Goal: Task Accomplishment & Management: Manage account settings

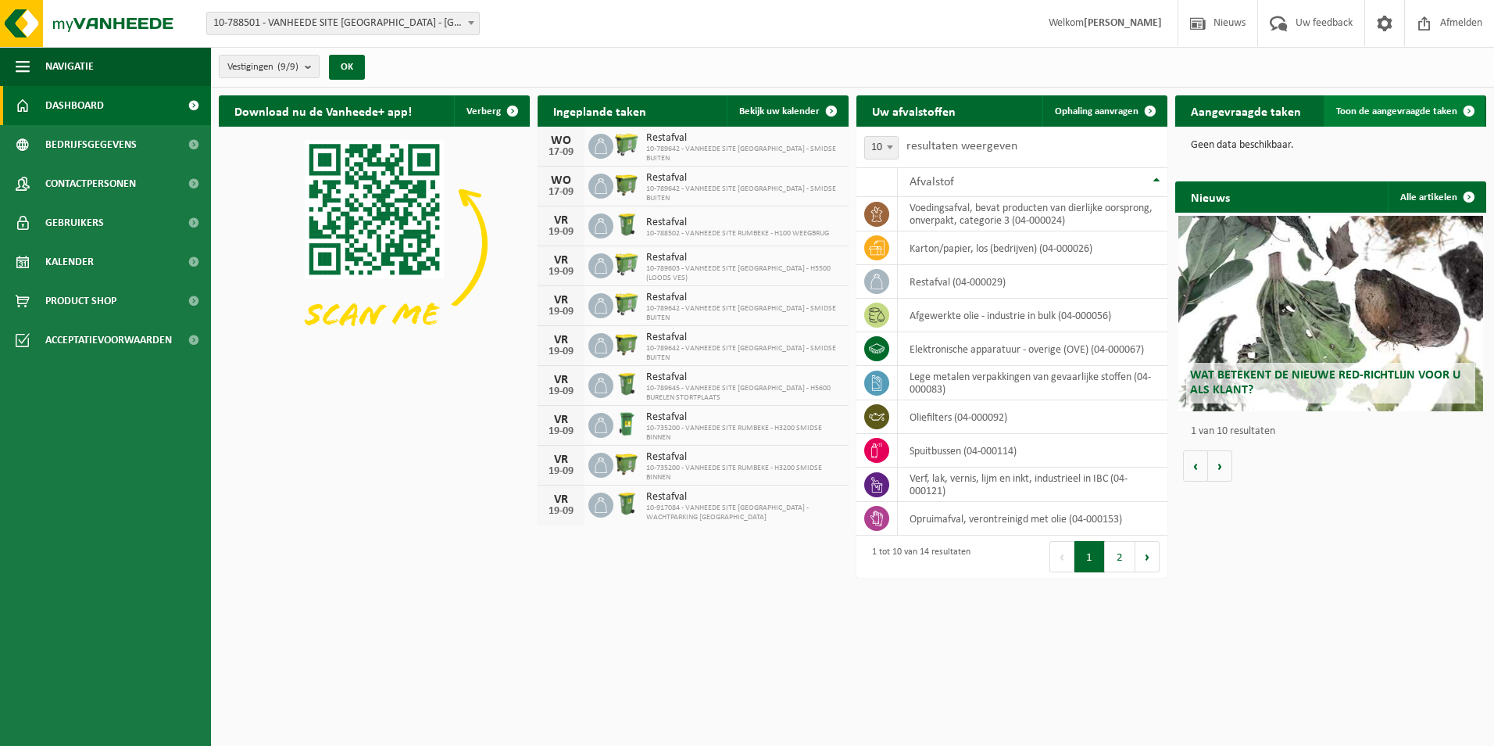
click at [1416, 106] on span "Toon de aangevraagde taken" at bounding box center [1396, 111] width 121 height 10
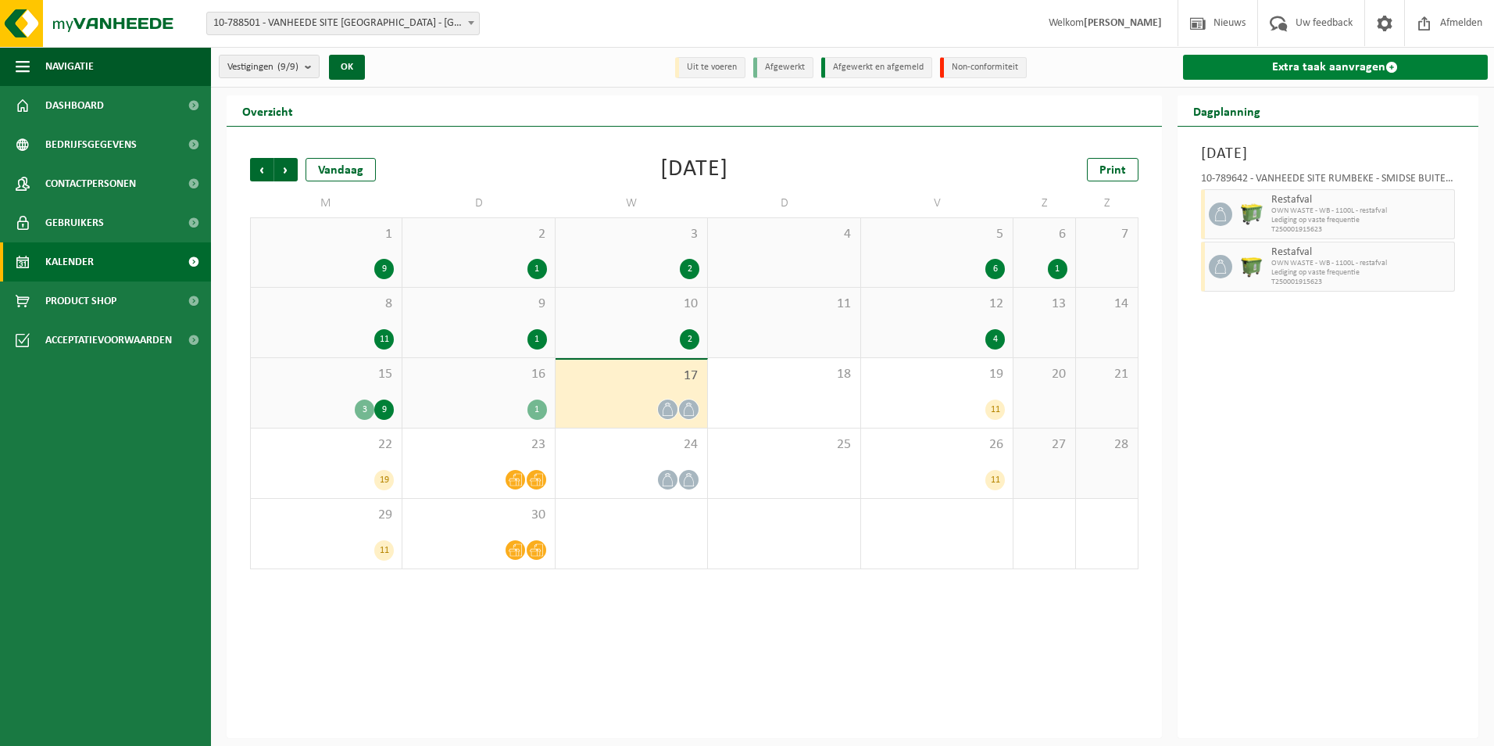
click at [1335, 70] on link "Extra taak aanvragen" at bounding box center [1336, 67] width 306 height 25
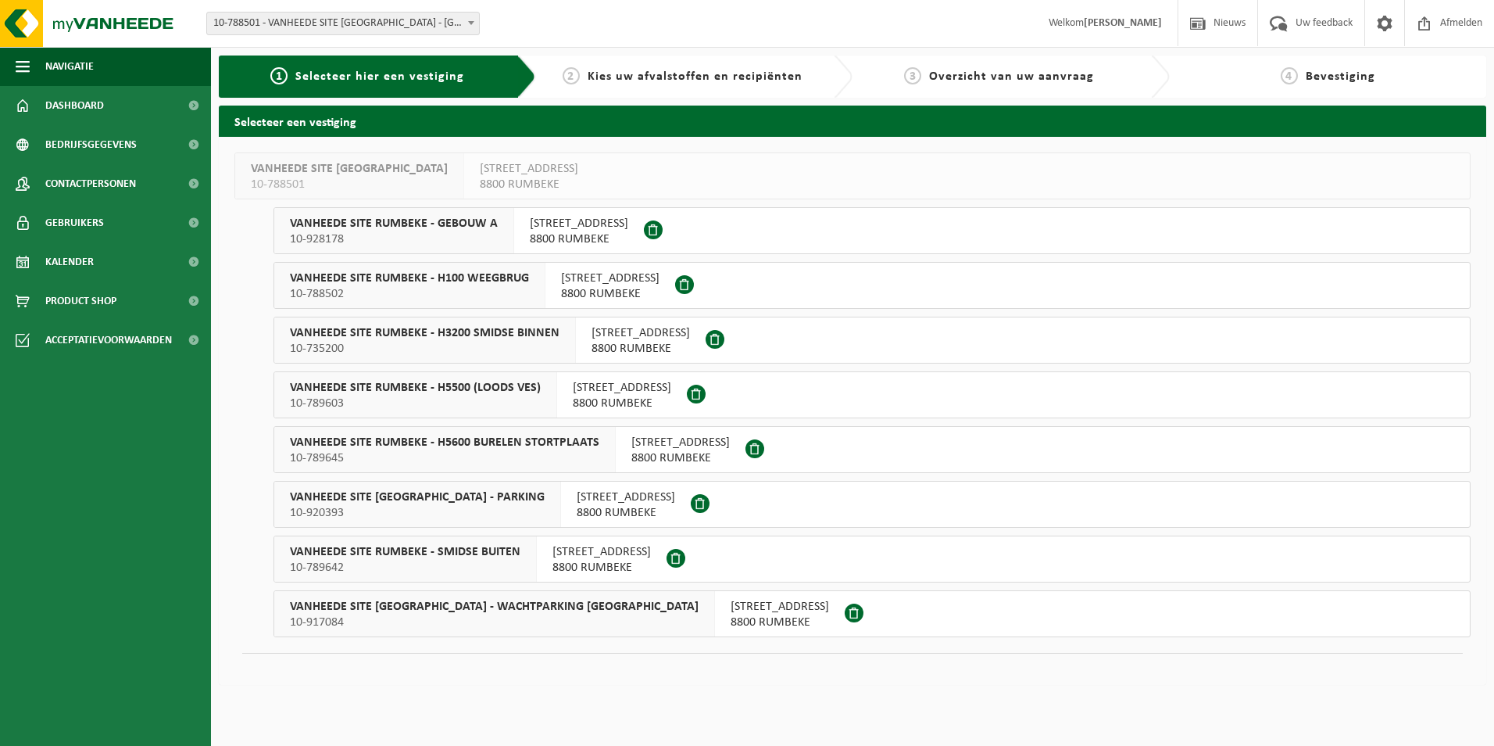
click at [561, 334] on div "VANHEEDE SITE RUMBEKE - H3200 SMIDSE BINNEN 10-735200" at bounding box center [425, 339] width 302 height 45
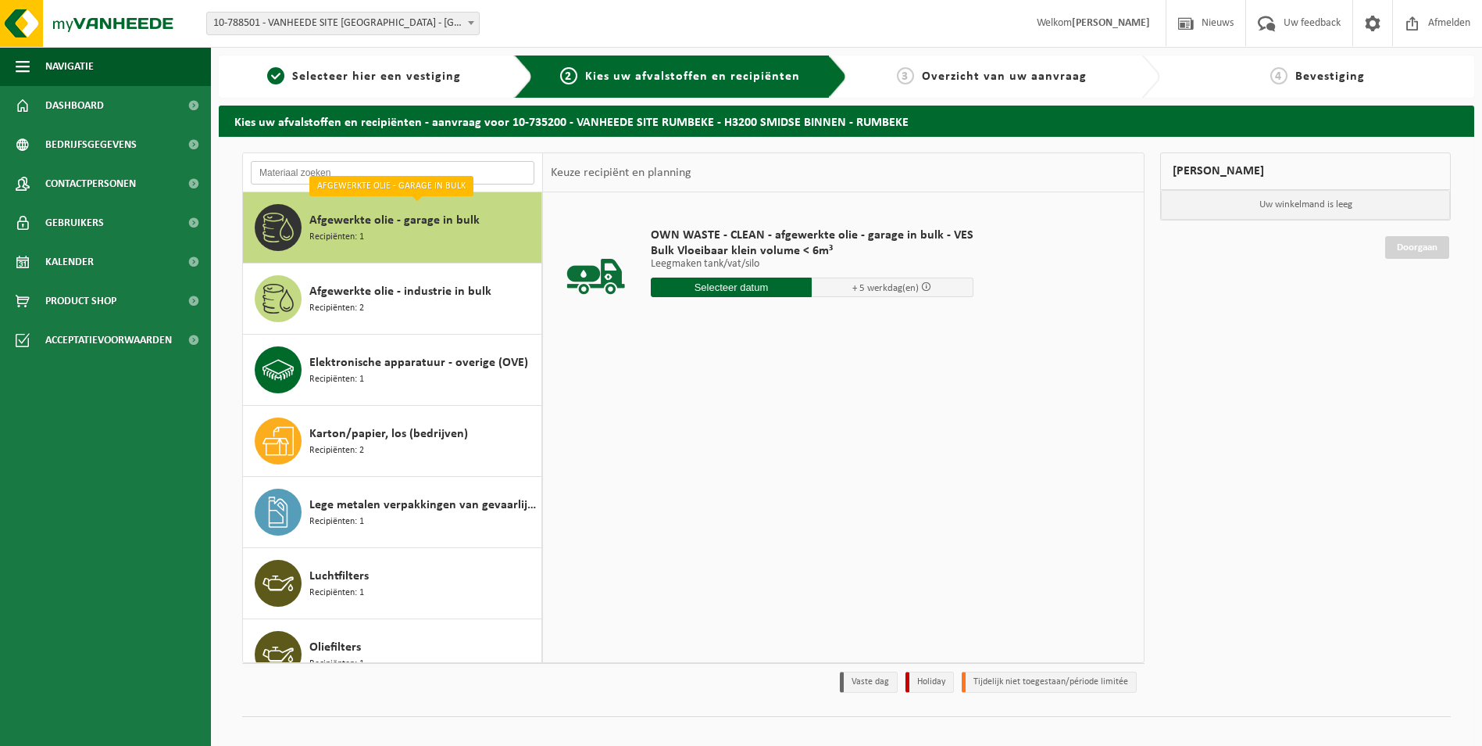
click at [470, 182] on input "text" at bounding box center [393, 172] width 284 height 23
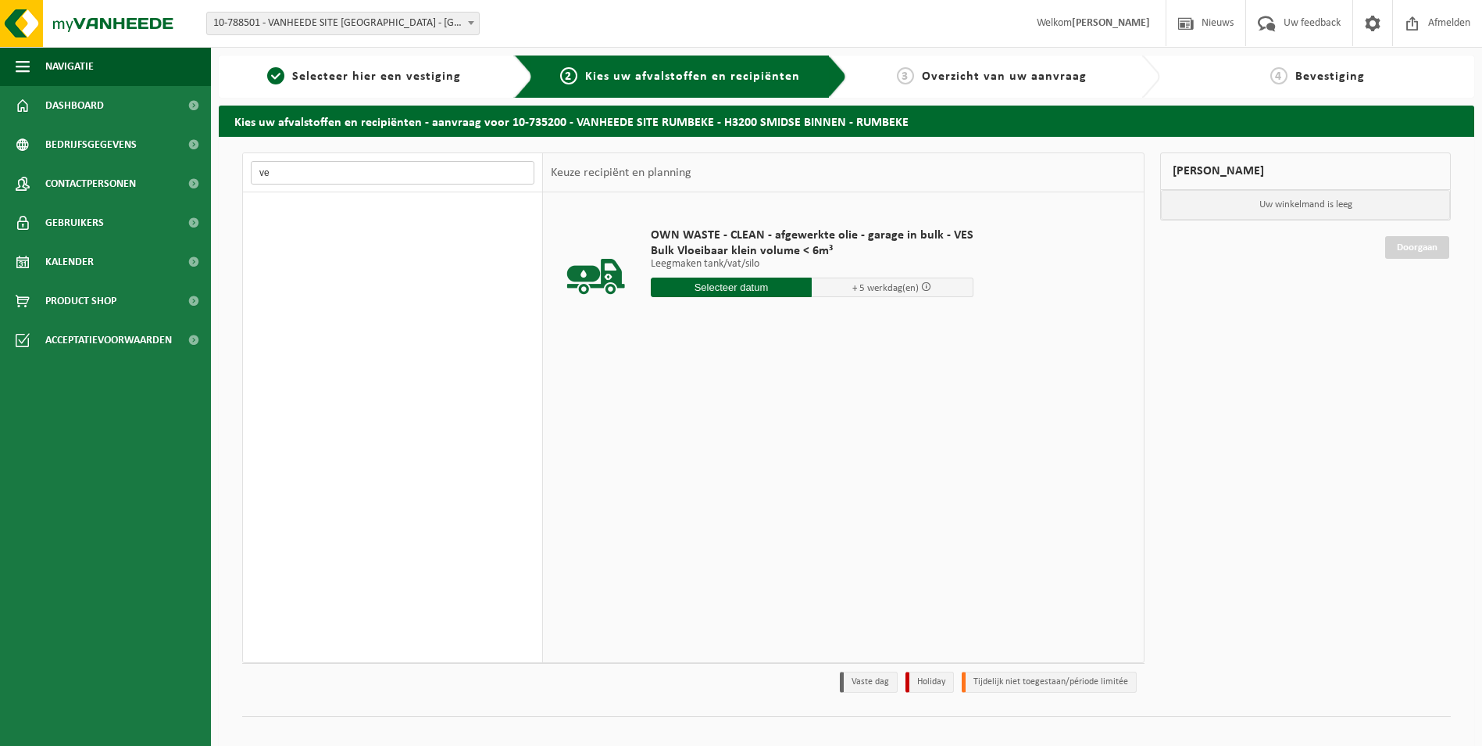
type input "v"
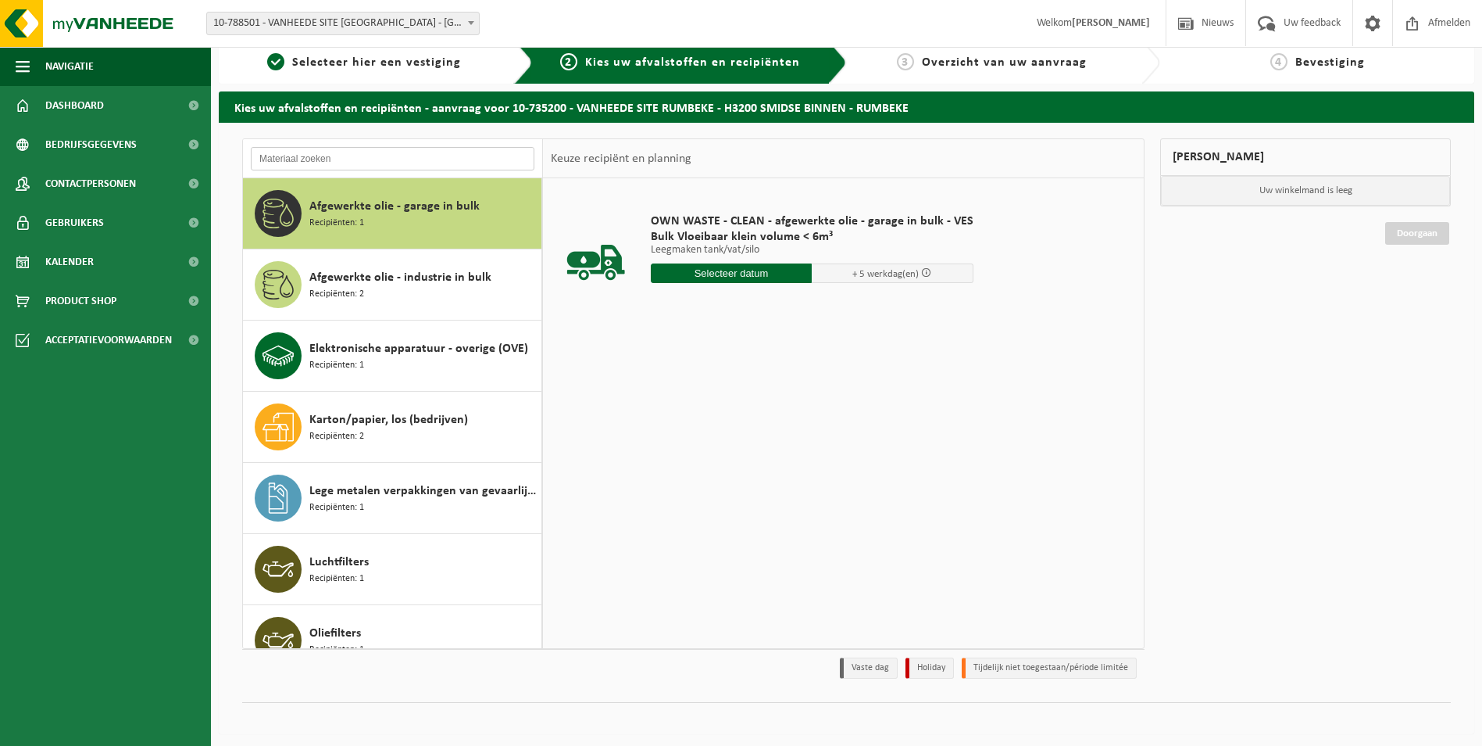
scroll to position [18, 0]
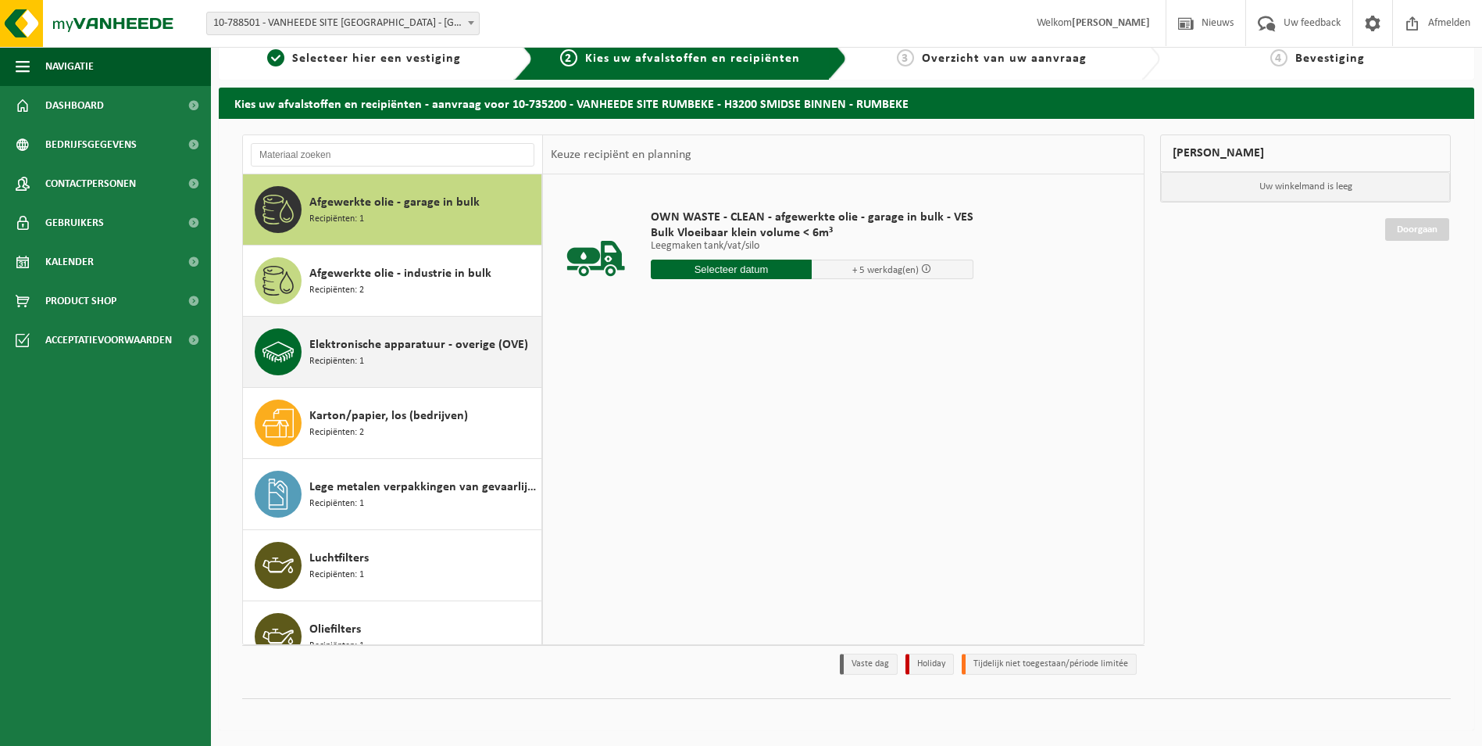
click at [423, 349] on span "Elektronische apparatuur - overige (OVE)" at bounding box center [418, 344] width 219 height 19
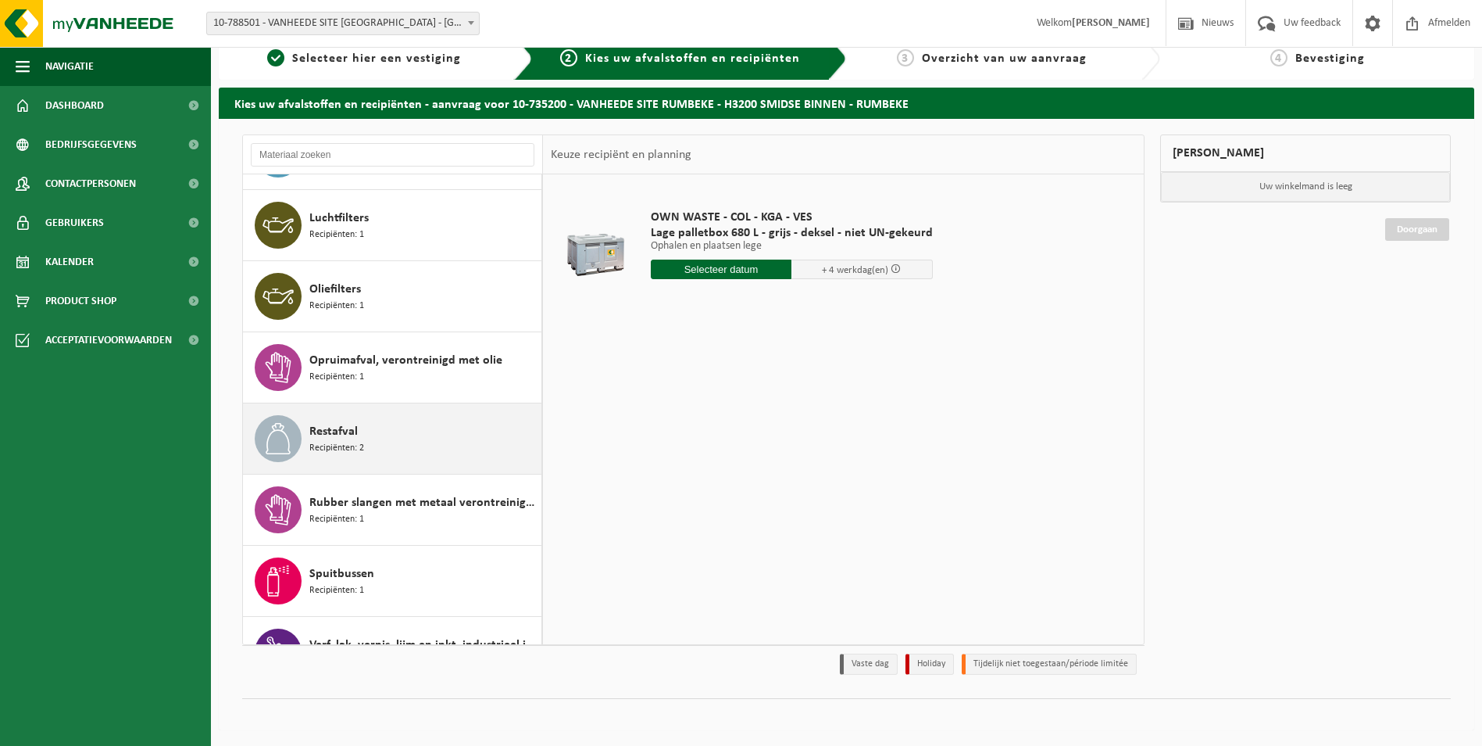
scroll to position [305, 0]
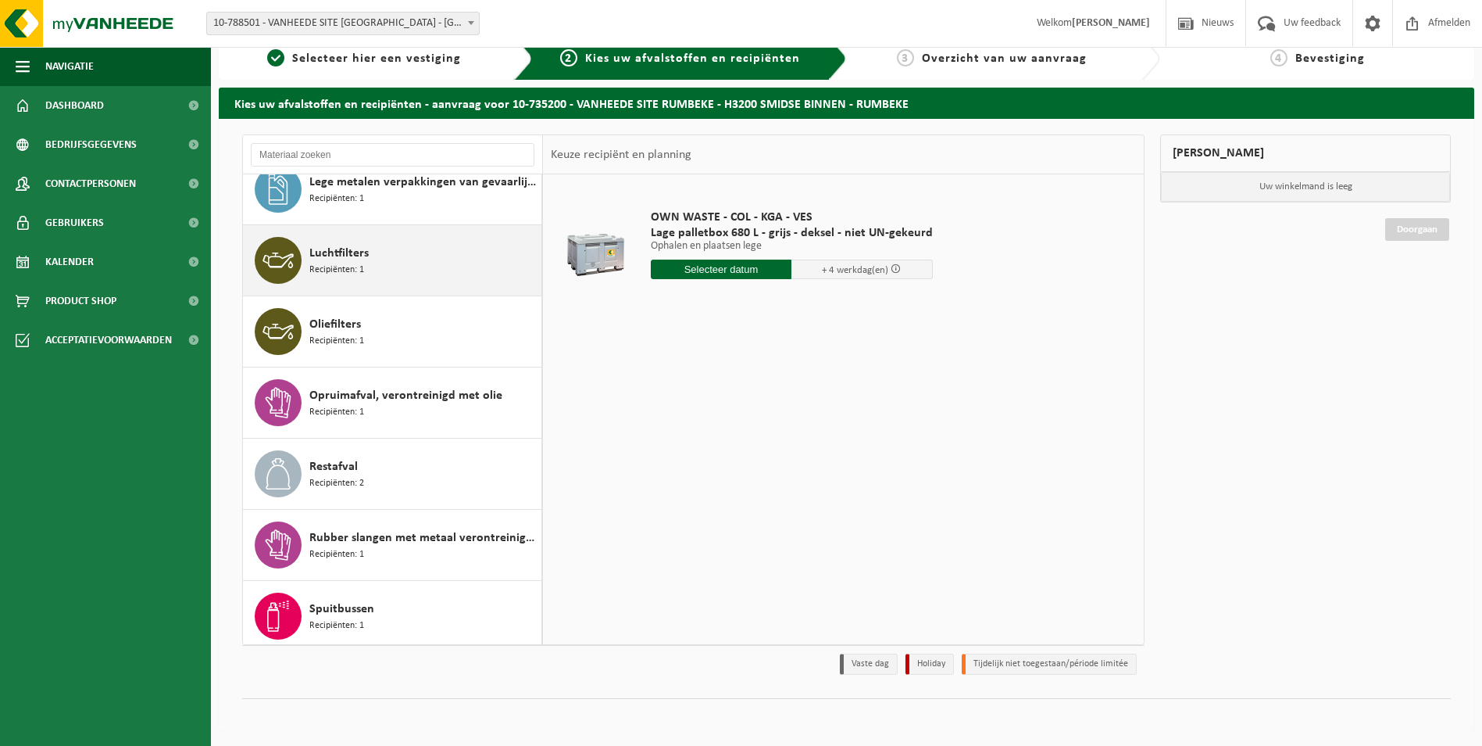
click at [417, 256] on div "Luchtfilters Recipiënten: 1" at bounding box center [423, 260] width 228 height 47
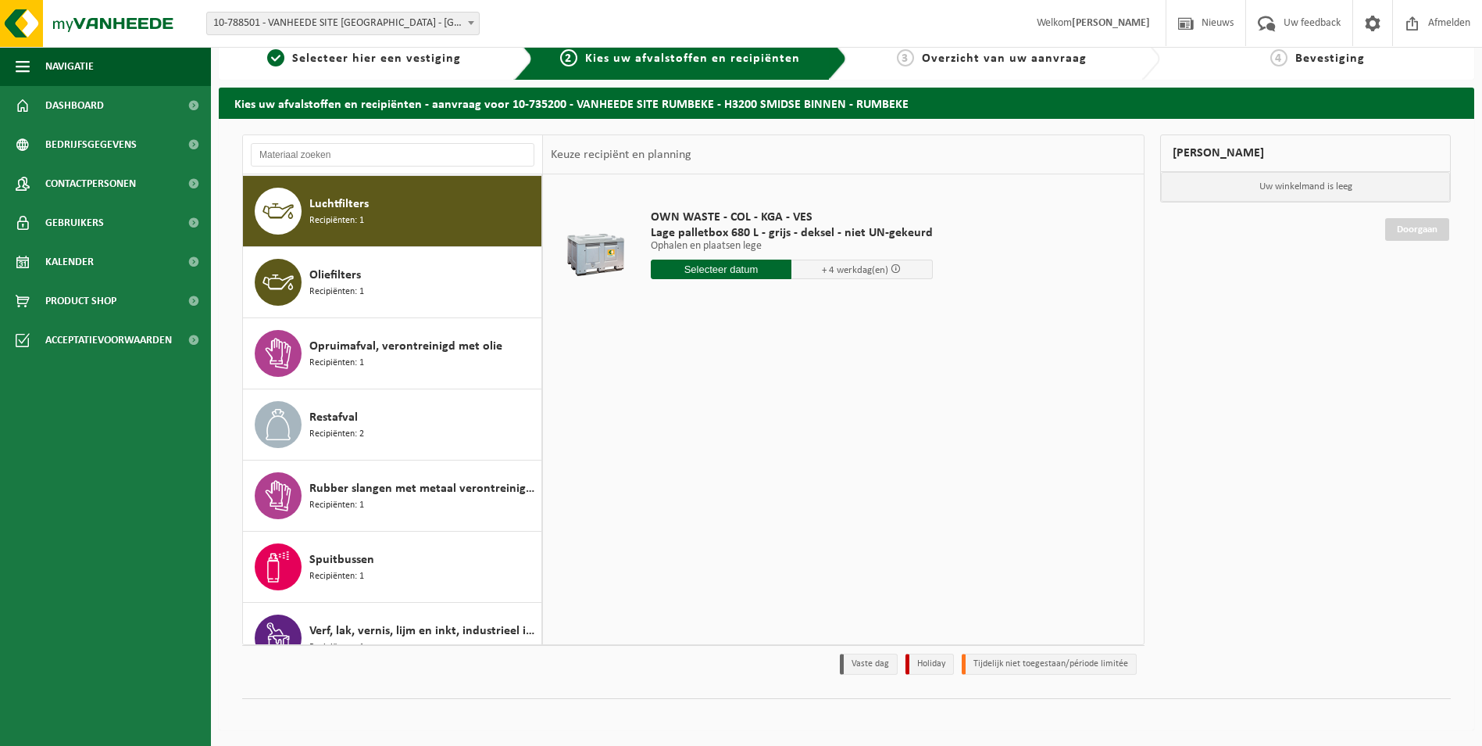
scroll to position [356, 0]
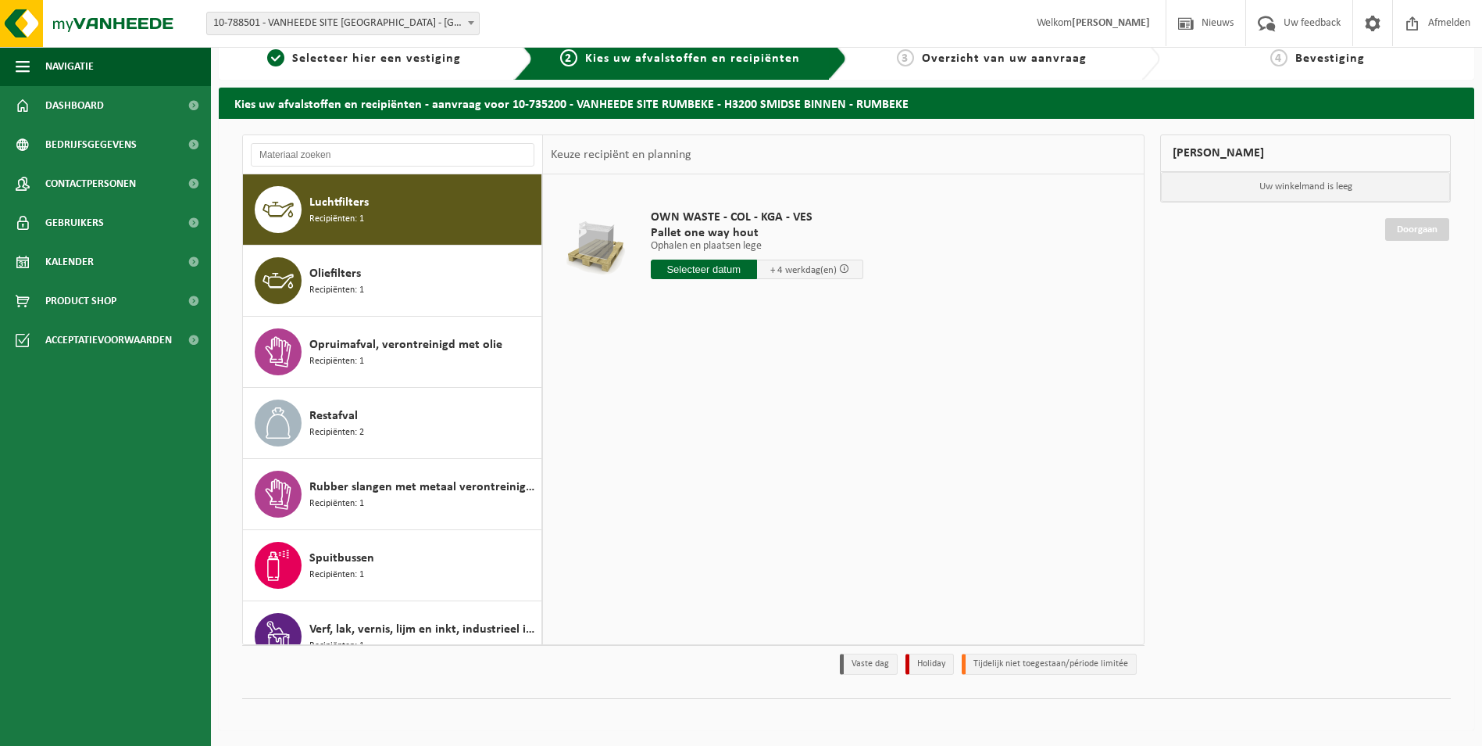
click at [695, 267] on input "text" at bounding box center [704, 269] width 106 height 20
click at [743, 403] on div "18" at bounding box center [747, 407] width 27 height 25
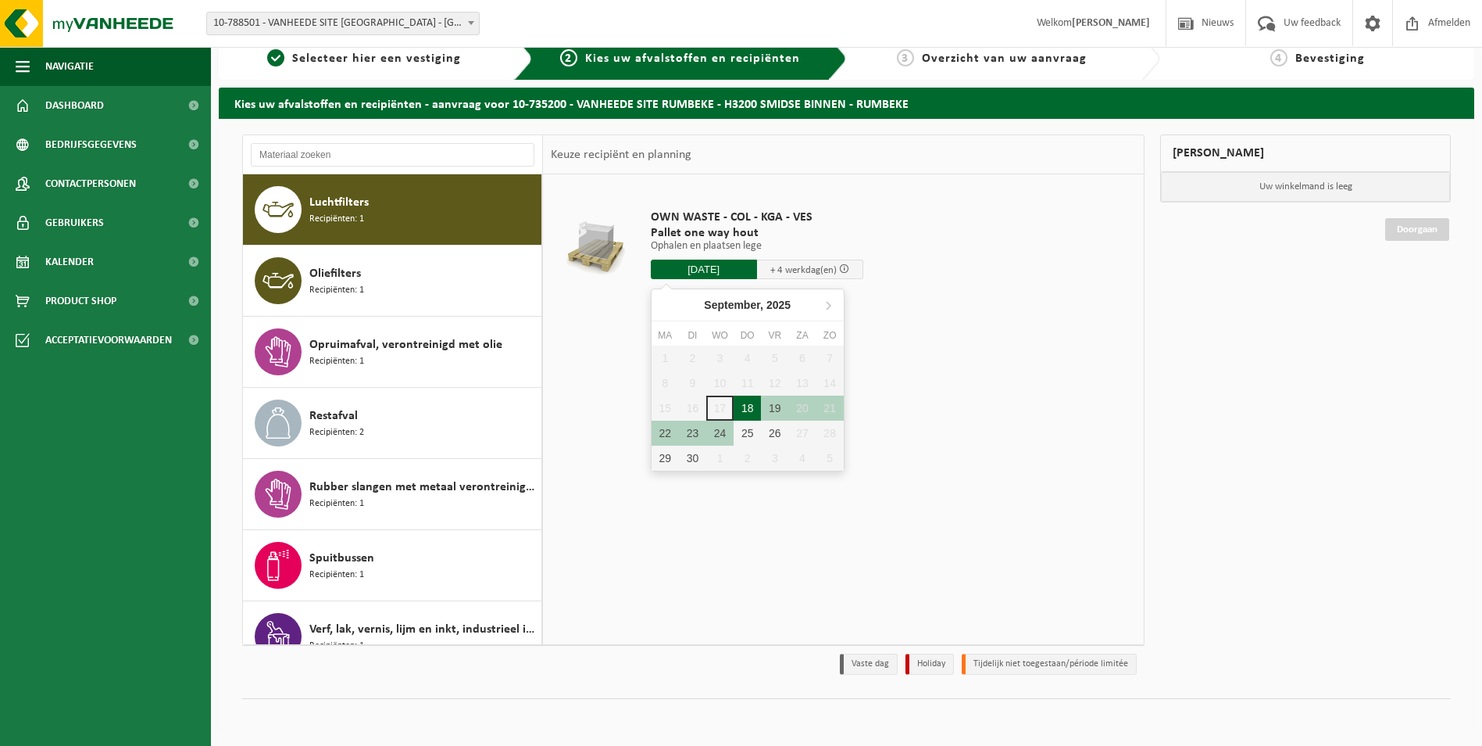
type input "Van 2025-09-18"
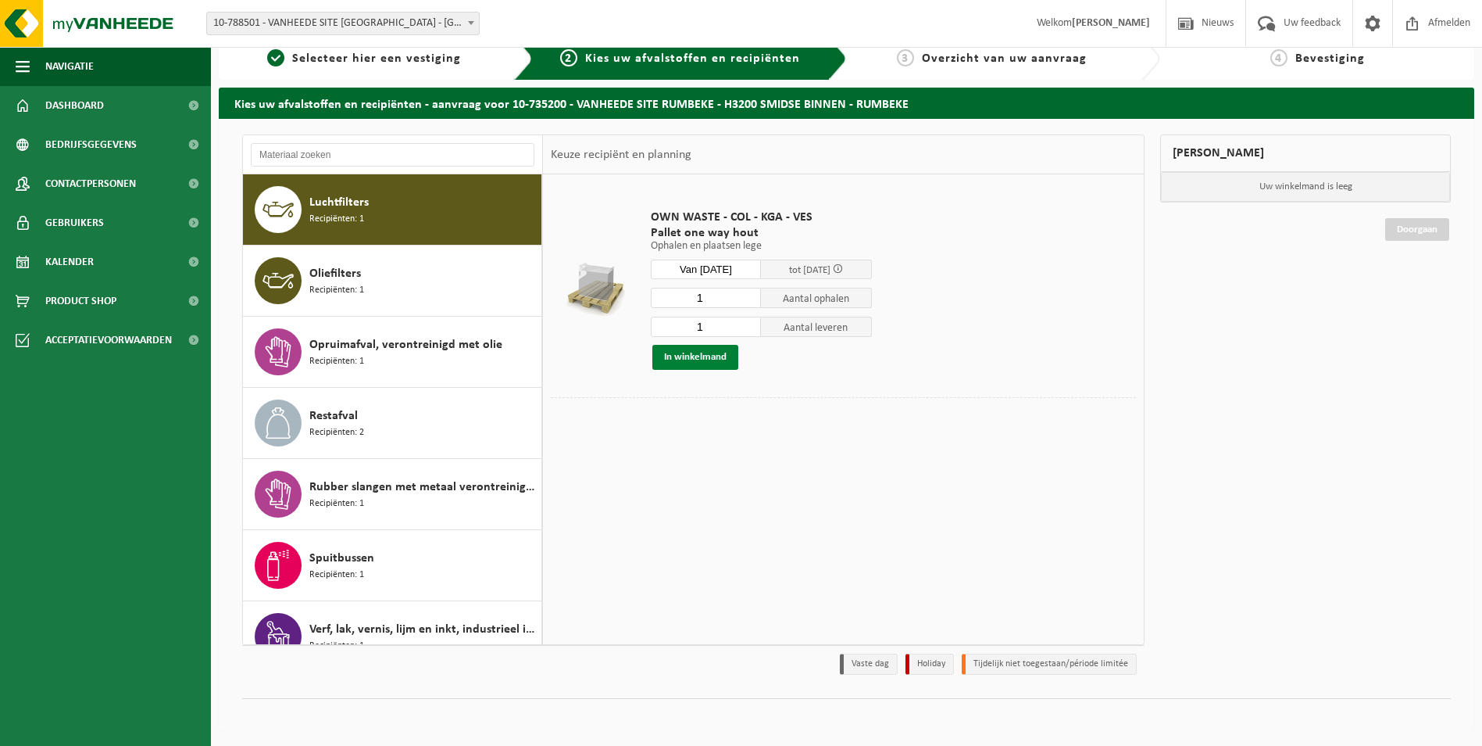
click at [721, 355] on button "In winkelmand" at bounding box center [696, 357] width 86 height 25
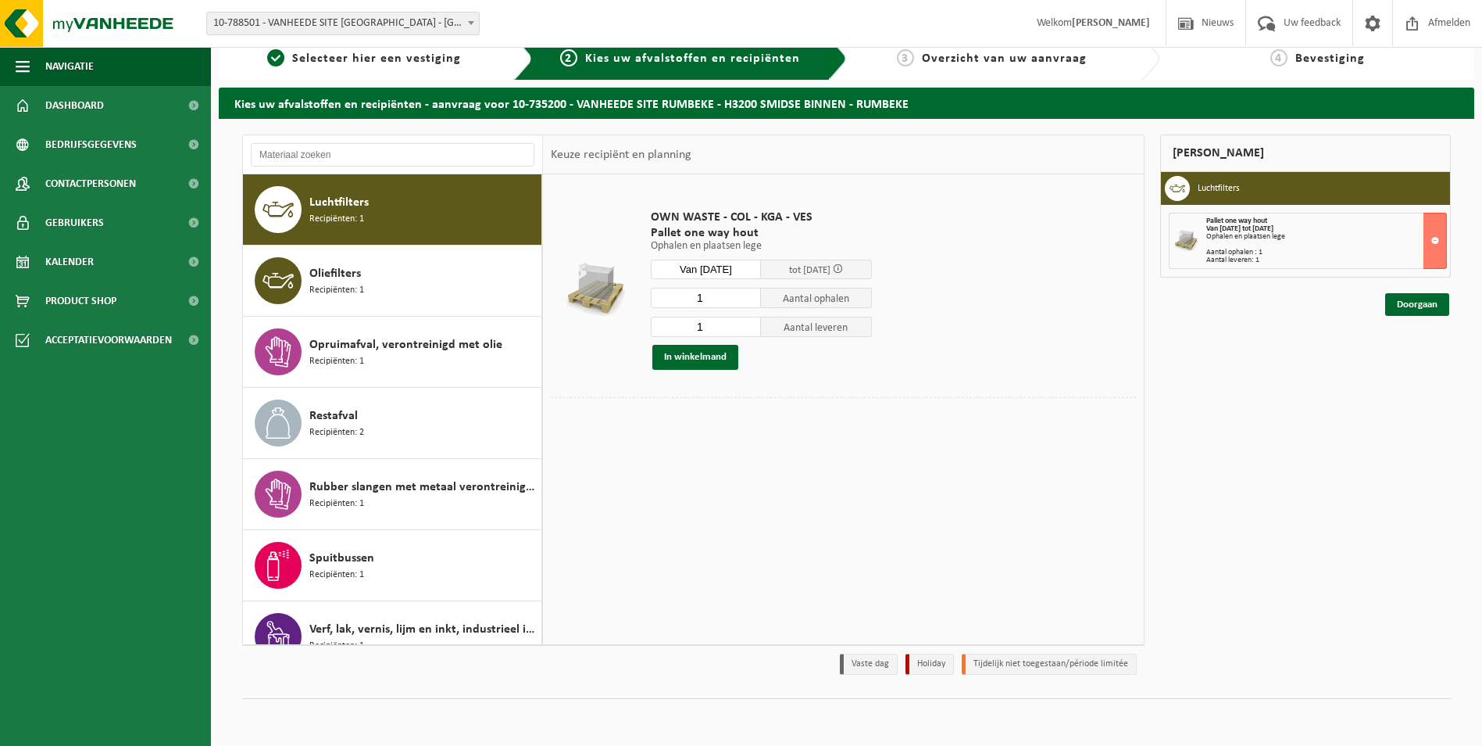
click at [1409, 260] on div "Aantal leveren: 1" at bounding box center [1327, 260] width 240 height 8
click at [1419, 301] on link "Doorgaan" at bounding box center [1418, 304] width 64 height 23
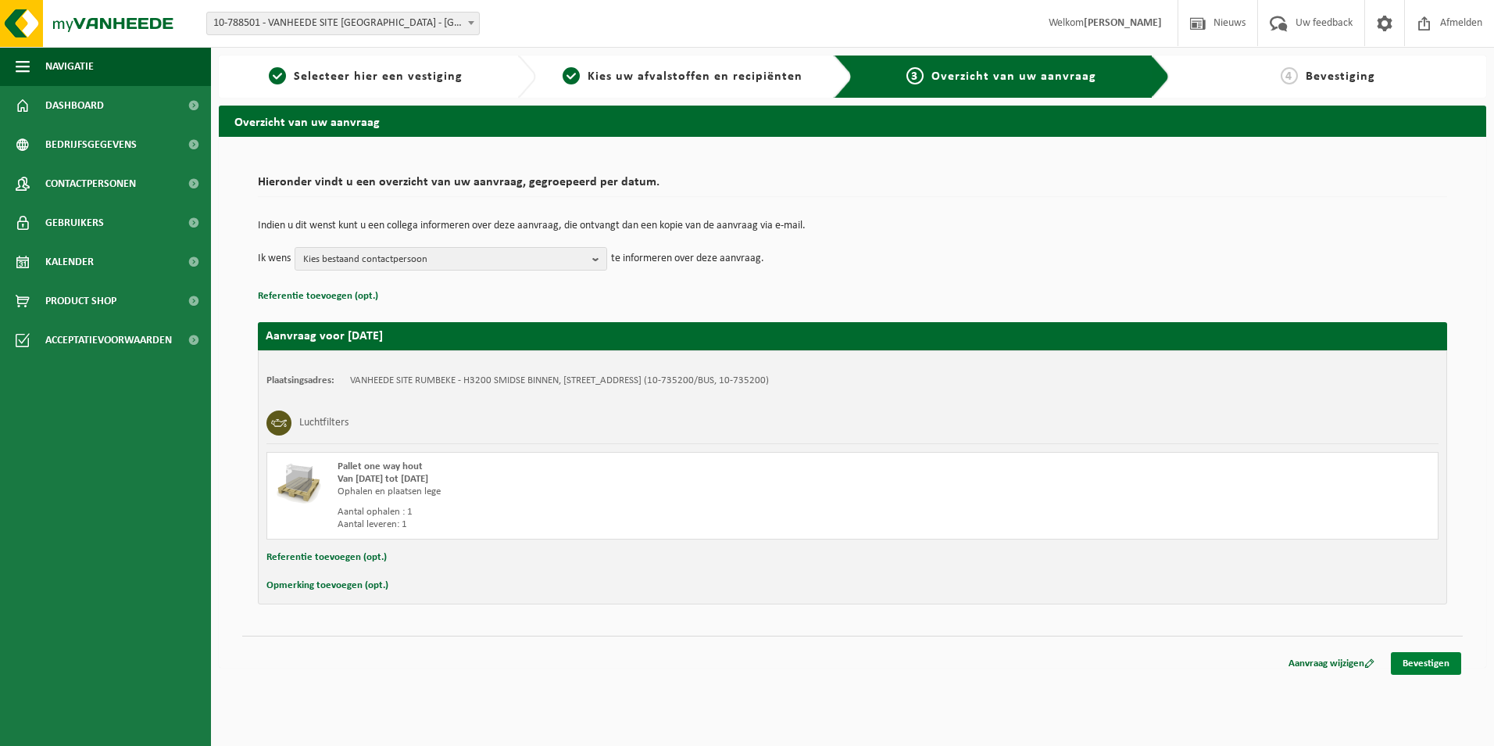
click at [1446, 663] on link "Bevestigen" at bounding box center [1426, 663] width 70 height 23
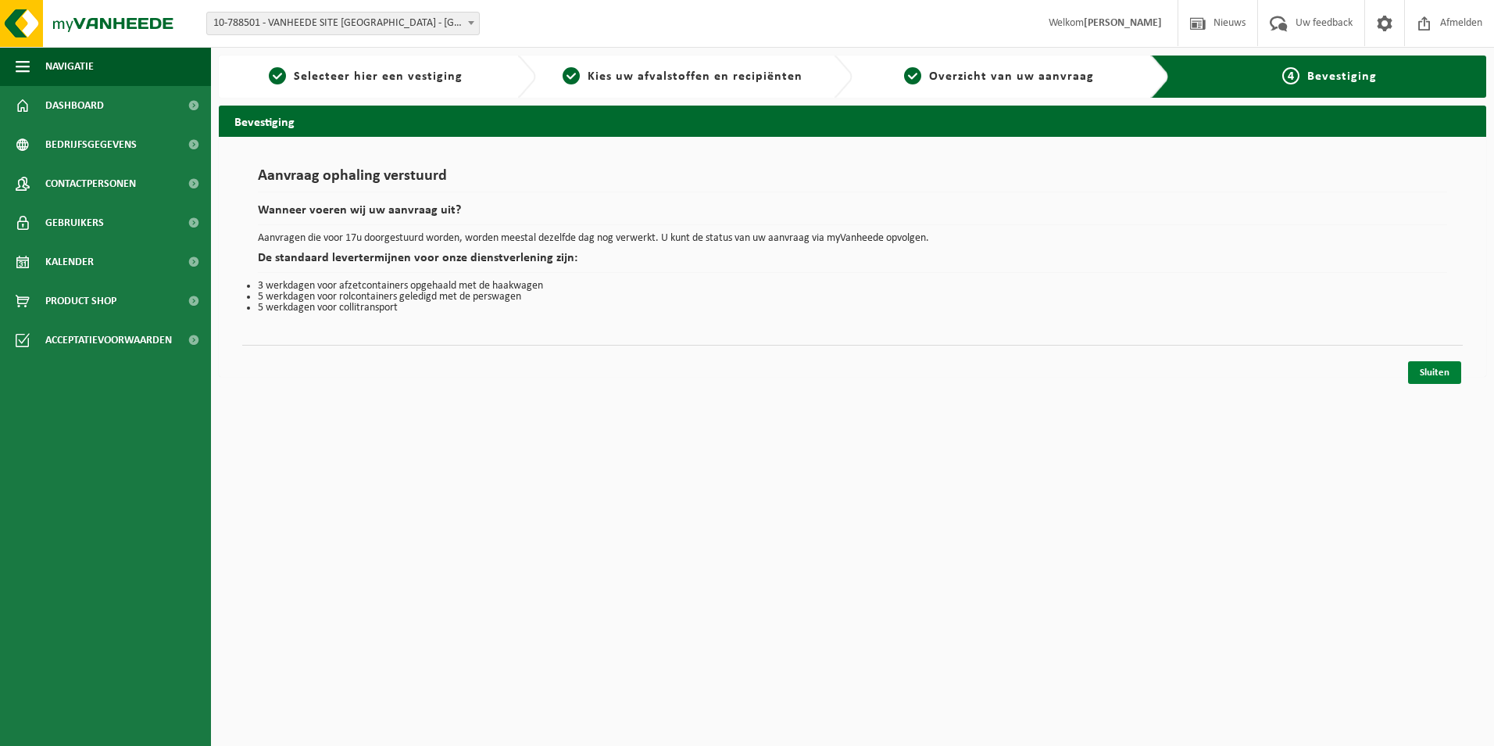
click at [1437, 376] on link "Sluiten" at bounding box center [1434, 372] width 53 height 23
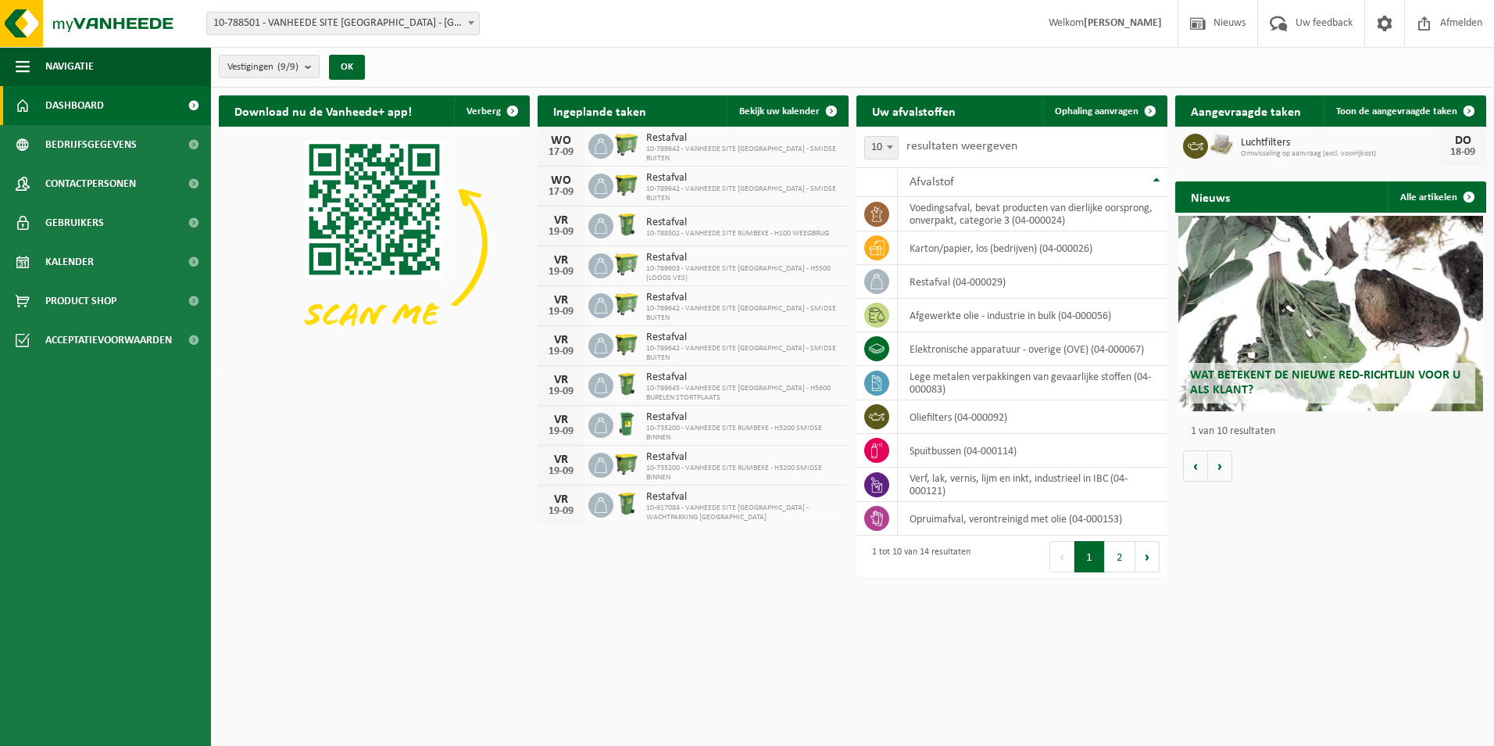
click at [942, 556] on div "1 tot 10 van 14 resultaten" at bounding box center [917, 556] width 106 height 34
click at [928, 117] on h2 "Uw afvalstoffen" at bounding box center [914, 110] width 115 height 30
click at [1066, 107] on span "Ophaling aanvragen" at bounding box center [1097, 111] width 84 height 10
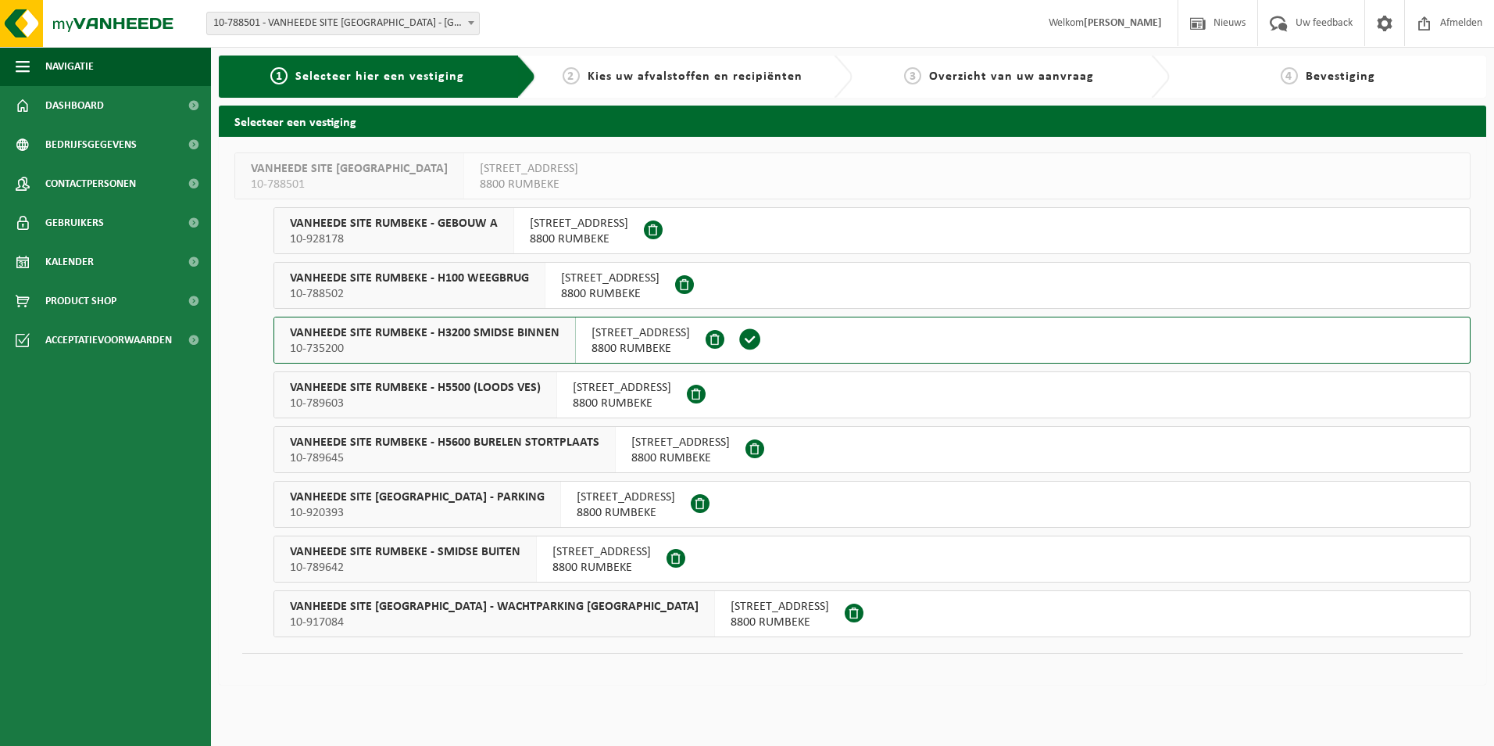
click at [690, 338] on span "[STREET_ADDRESS]" at bounding box center [641, 333] width 98 height 16
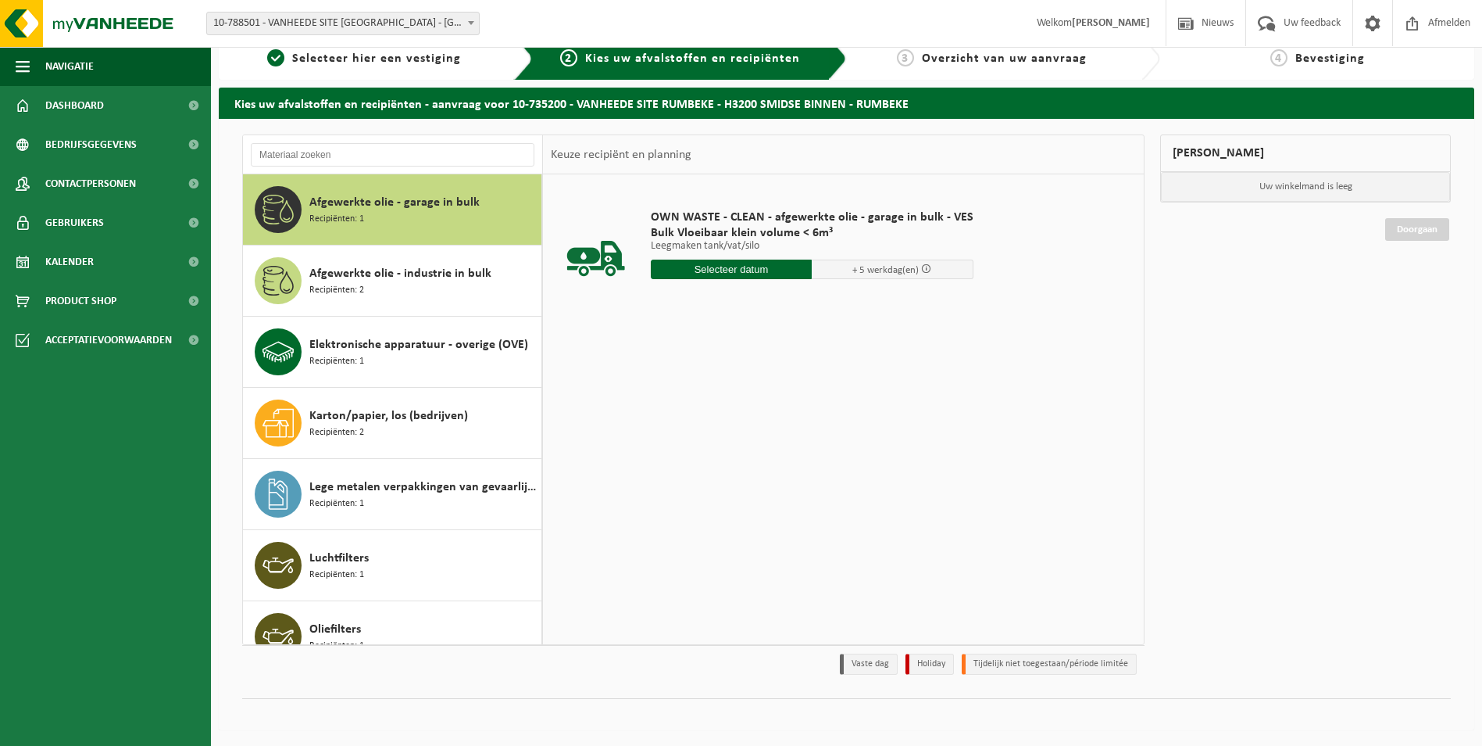
click at [486, 202] on div "Afgewerkte olie - garage in bulk Recipiënten: 1" at bounding box center [423, 209] width 228 height 47
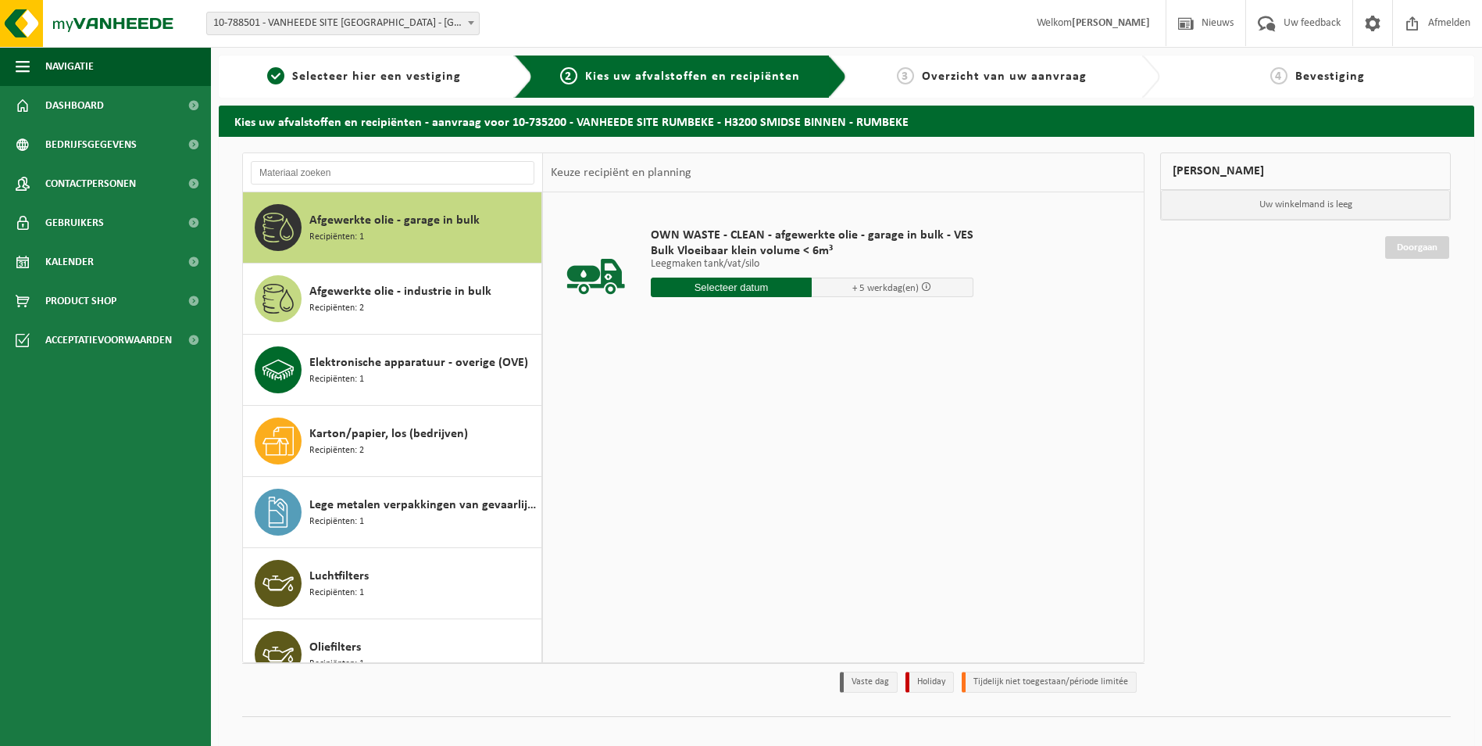
click at [773, 294] on input "text" at bounding box center [732, 287] width 162 height 20
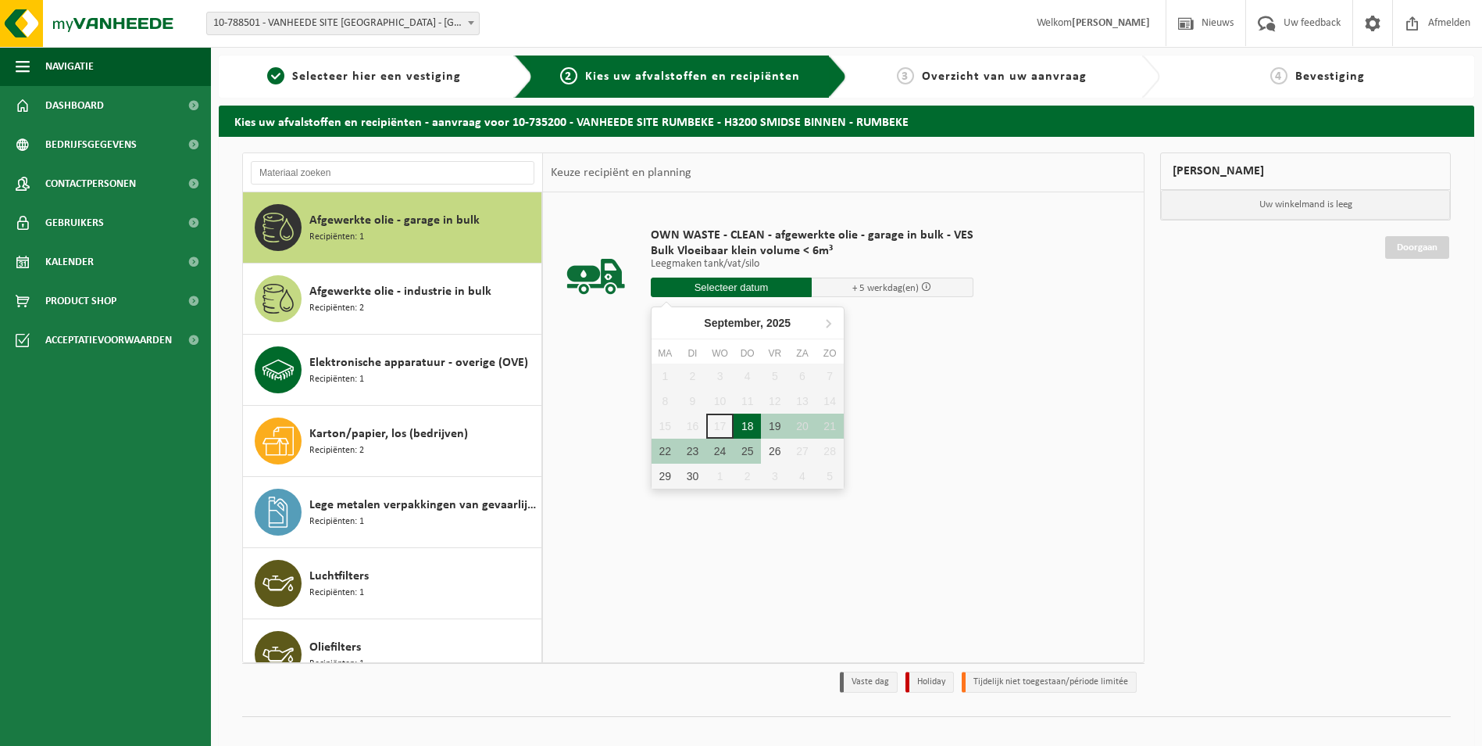
click at [744, 424] on div "18" at bounding box center [747, 425] width 27 height 25
type input "Van 2025-09-18"
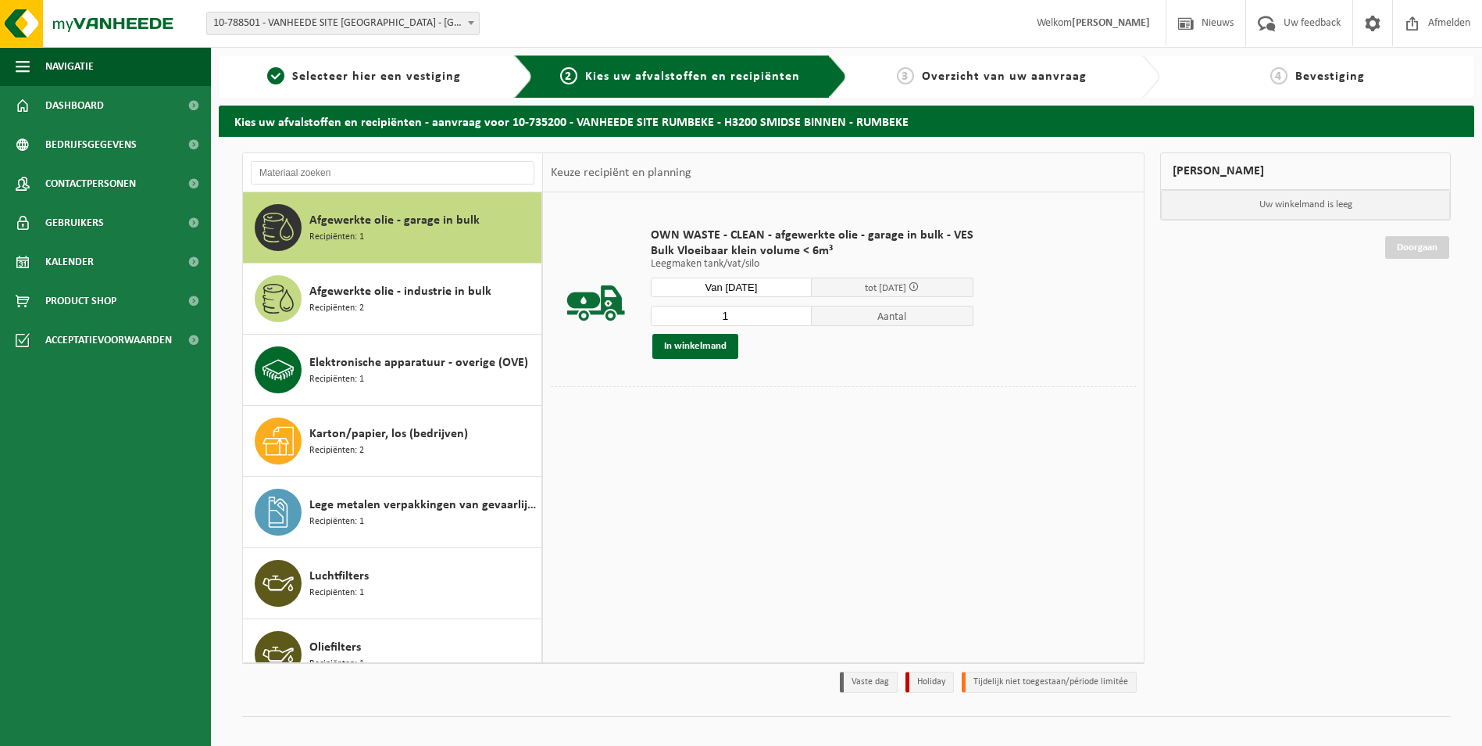
click at [765, 315] on input "1" at bounding box center [732, 316] width 162 height 20
type input "2"
click at [799, 312] on input "2" at bounding box center [732, 316] width 162 height 20
click at [706, 349] on button "In winkelmand" at bounding box center [696, 346] width 86 height 25
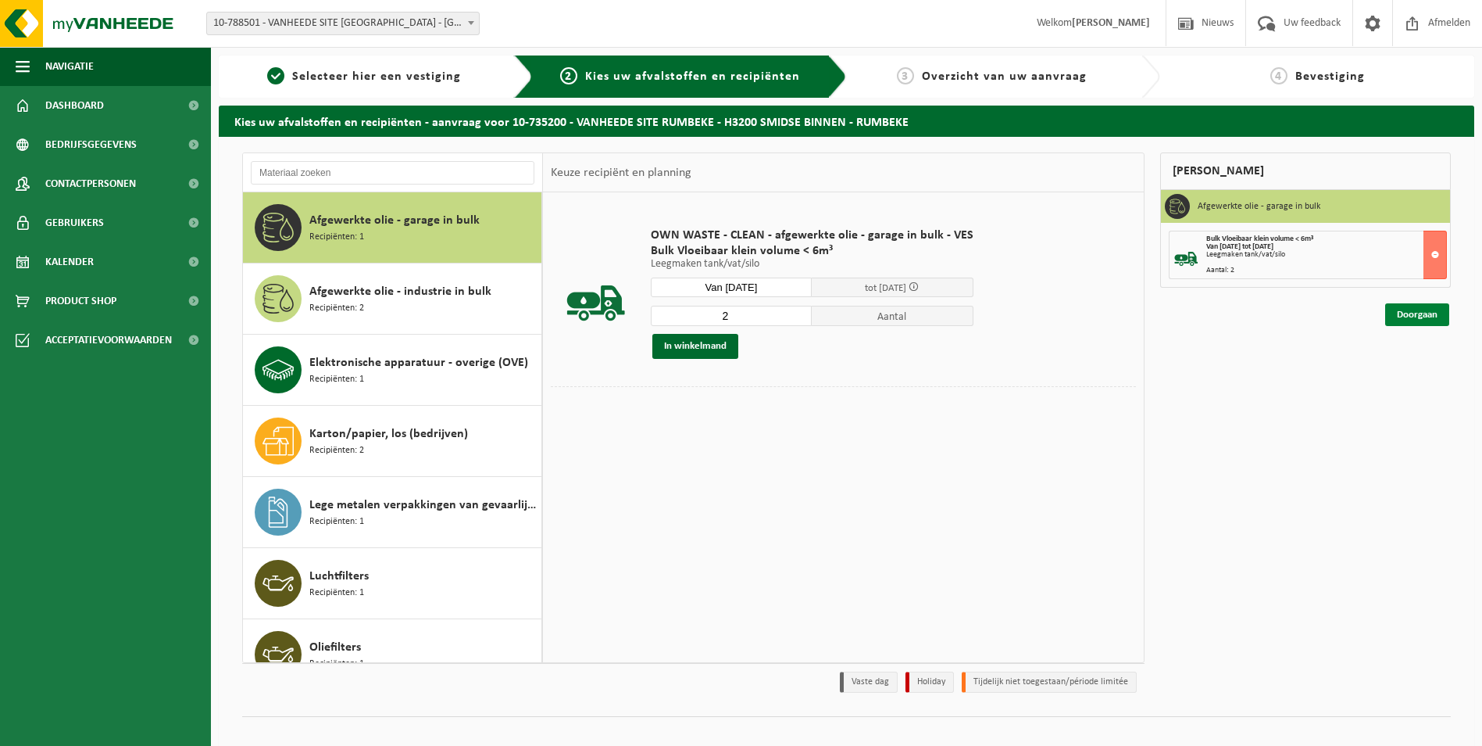
click at [1425, 307] on link "Doorgaan" at bounding box center [1418, 314] width 64 height 23
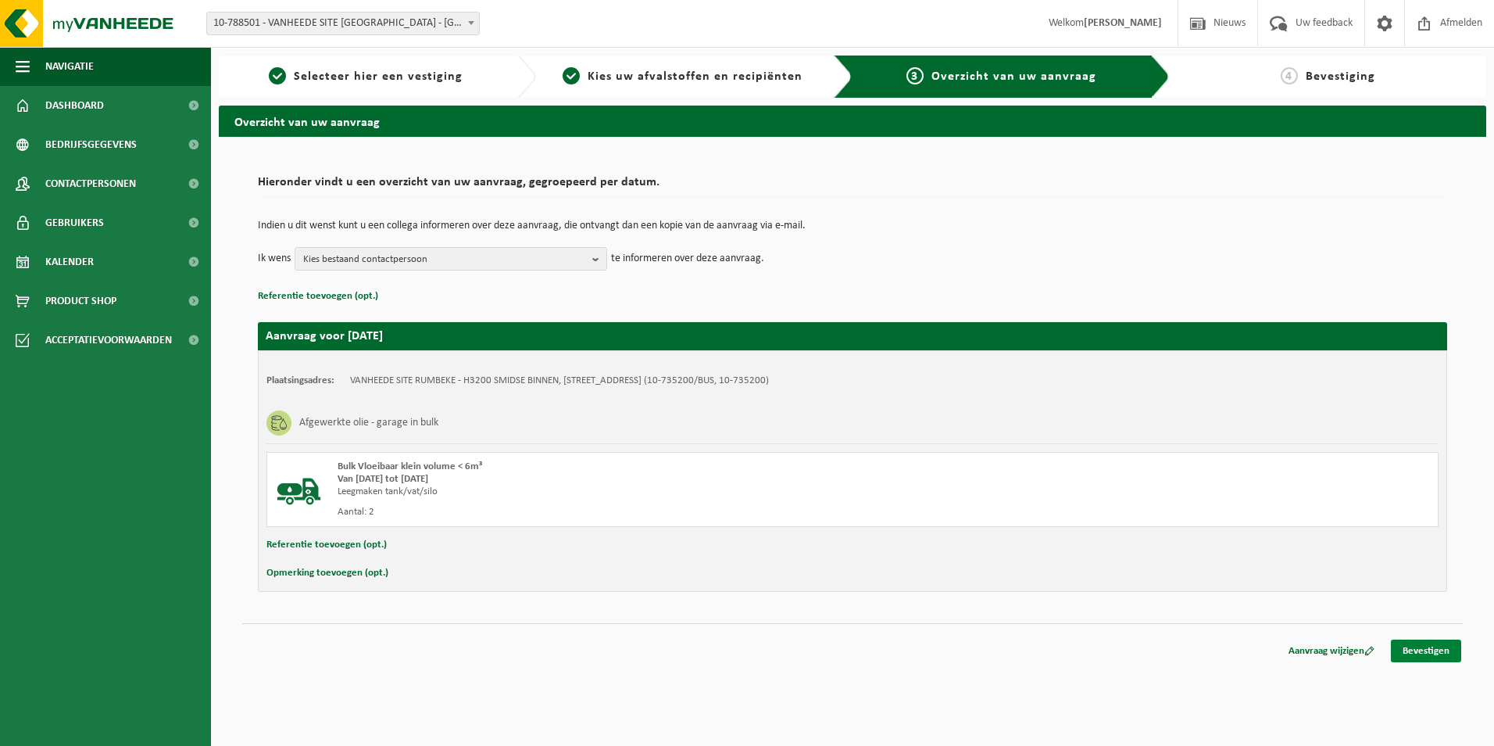
click at [1407, 650] on link "Bevestigen" at bounding box center [1426, 650] width 70 height 23
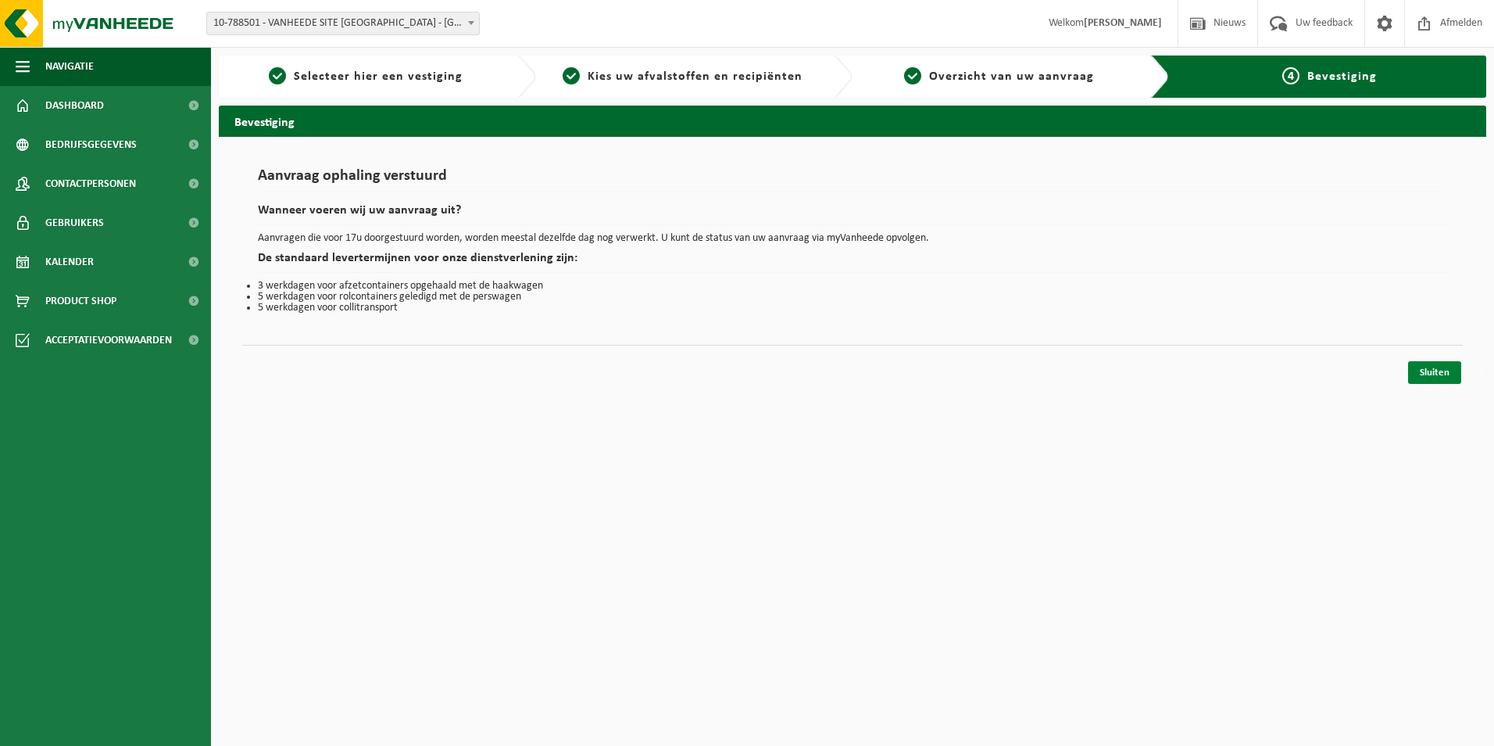
click at [1426, 367] on link "Sluiten" at bounding box center [1434, 372] width 53 height 23
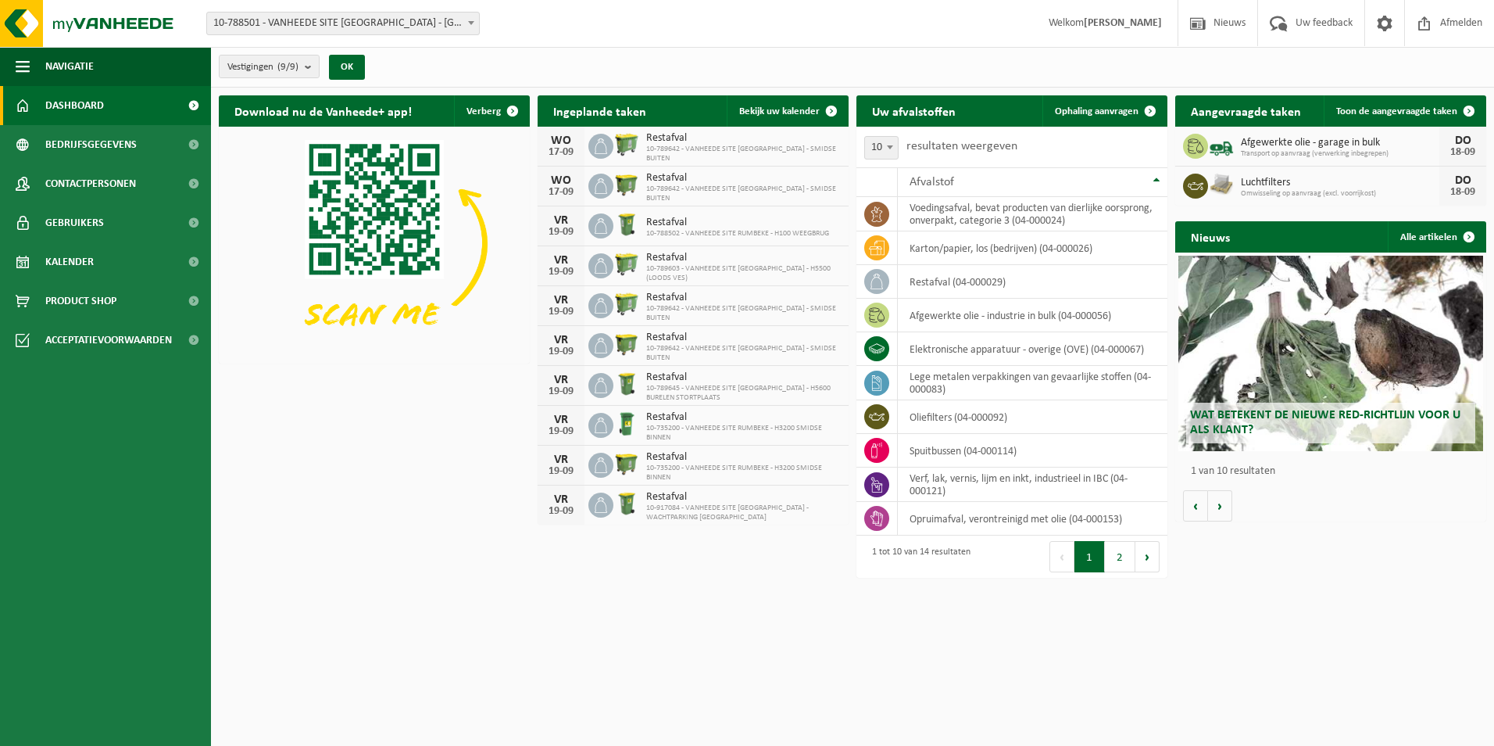
click at [1335, 130] on div "Afgewerkte olie - garage in bulk Transport op aanvraag (verwerking inbegrepen) …" at bounding box center [1330, 147] width 311 height 40
click at [1348, 145] on span "Afgewerkte olie - garage in bulk" at bounding box center [1340, 143] width 198 height 13
click at [1215, 145] on img at bounding box center [1221, 144] width 27 height 27
click at [1460, 140] on div "DO" at bounding box center [1462, 140] width 31 height 13
click at [1389, 140] on span "Afgewerkte olie - garage in bulk" at bounding box center [1340, 143] width 198 height 13
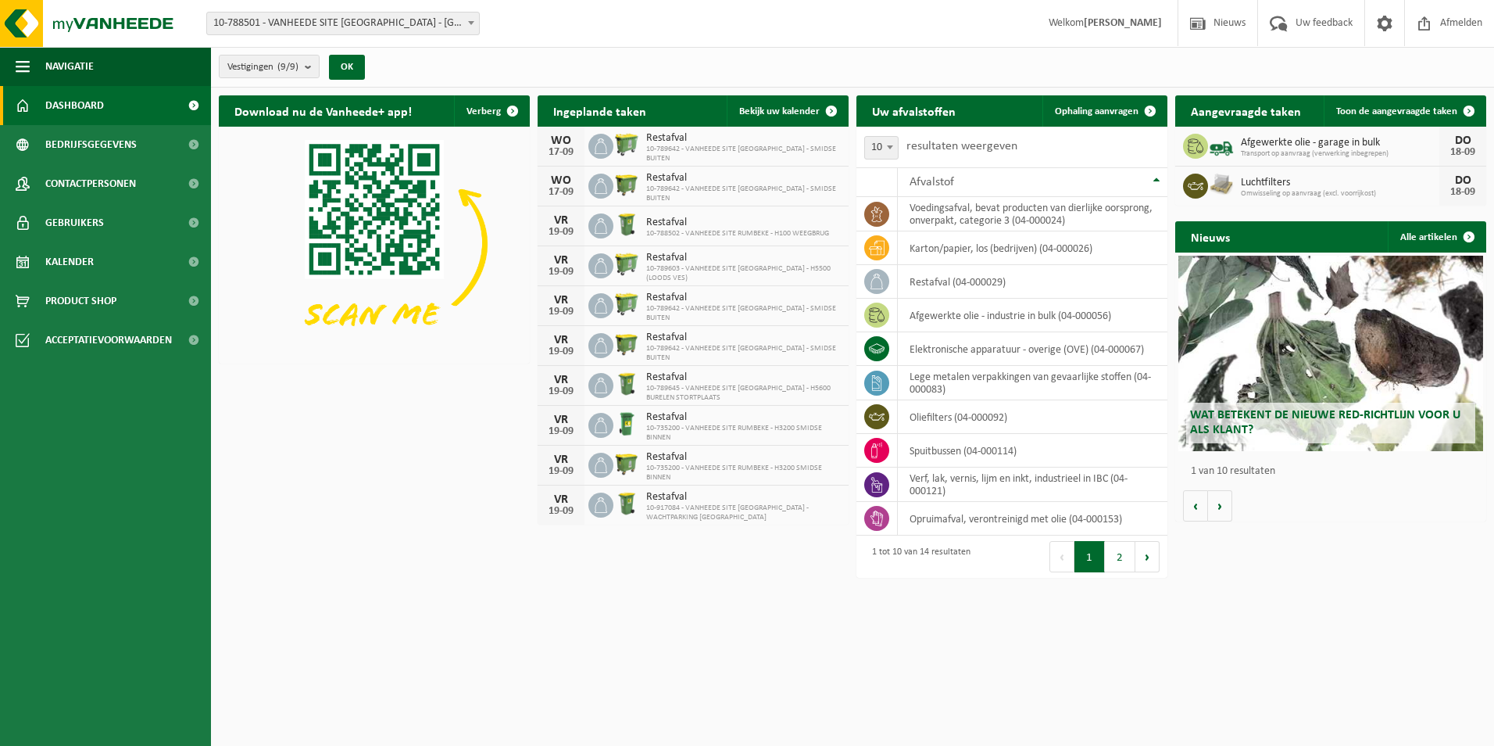
click at [1389, 140] on span "Afgewerkte olie - garage in bulk" at bounding box center [1340, 143] width 198 height 13
click at [1397, 104] on link "Toon de aangevraagde taken" at bounding box center [1404, 110] width 161 height 31
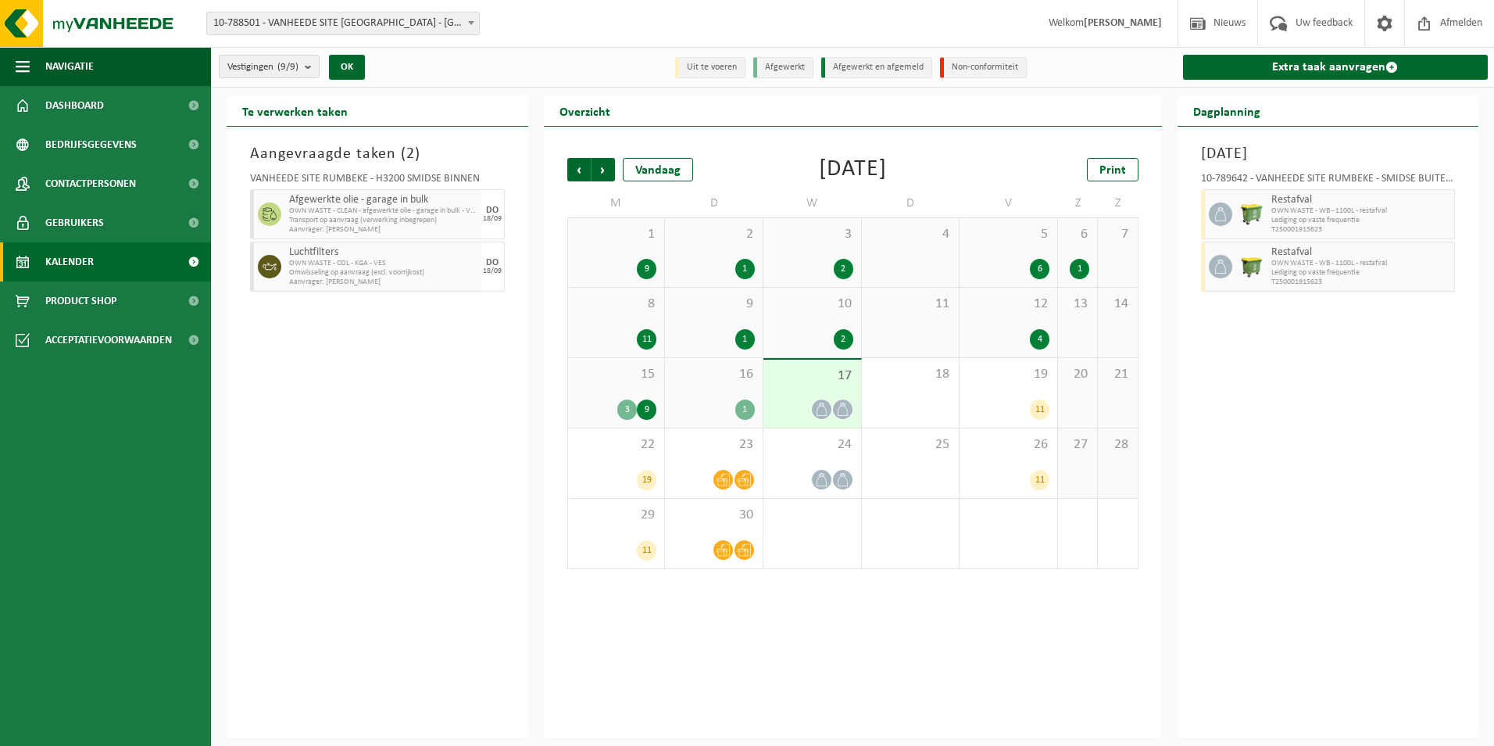
click at [399, 216] on span "Transport op aanvraag (verwerking inbegrepen)" at bounding box center [383, 220] width 188 height 9
click at [492, 206] on div "DO" at bounding box center [492, 210] width 13 height 9
click at [298, 206] on span "OWN WASTE - CLEAN - afgewerkte olie - garage in bulk - VES" at bounding box center [383, 210] width 188 height 9
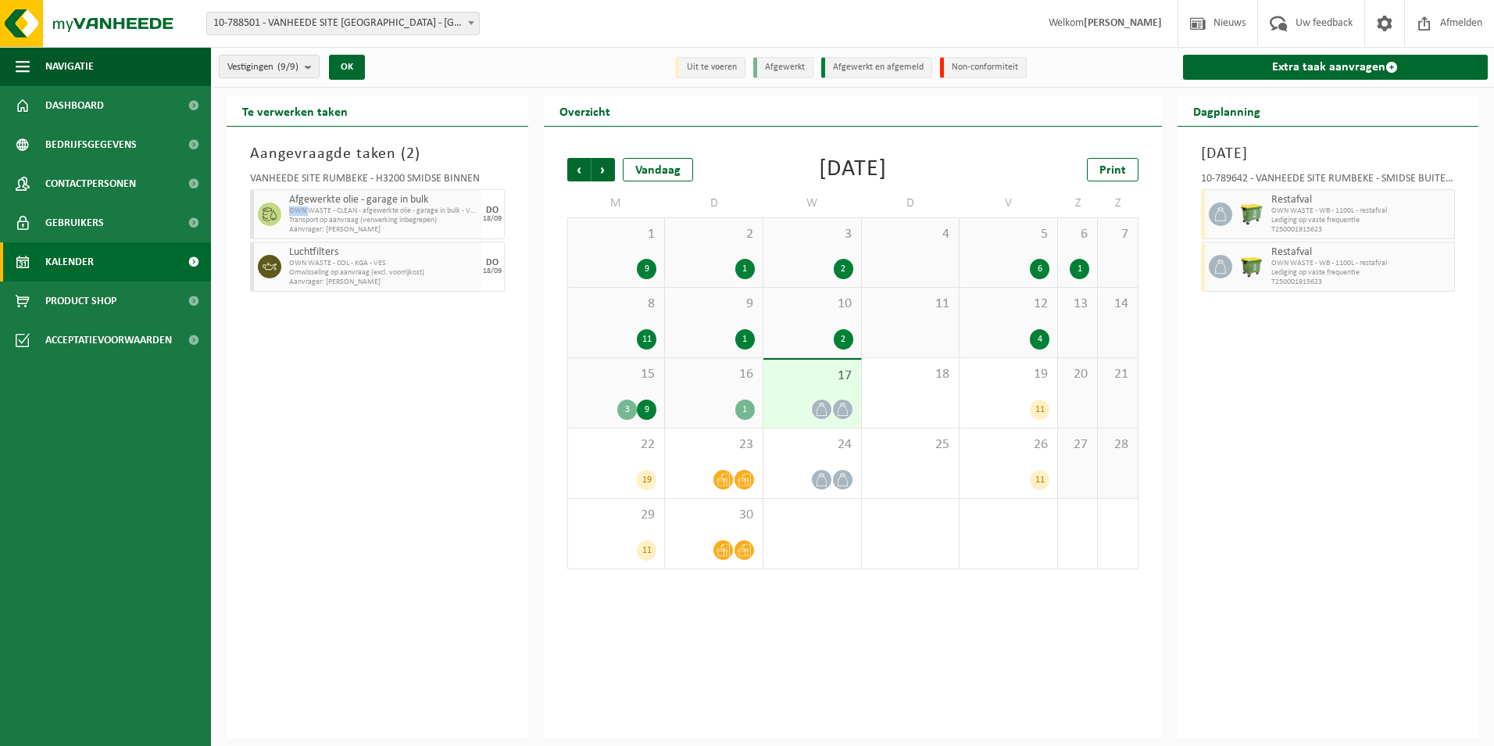
click at [298, 206] on span "OWN WASTE - CLEAN - afgewerkte olie - garage in bulk - VES" at bounding box center [383, 210] width 188 height 9
drag, startPoint x: 432, startPoint y: 229, endPoint x: 316, endPoint y: 194, distance: 121.6
click at [316, 194] on div "Afgewerkte olie - garage in bulk OWN WASTE - CLEAN - afgewerkte olie - garage i…" at bounding box center [383, 214] width 196 height 50
click at [316, 194] on span "Afgewerkte olie - garage in bulk" at bounding box center [383, 200] width 188 height 13
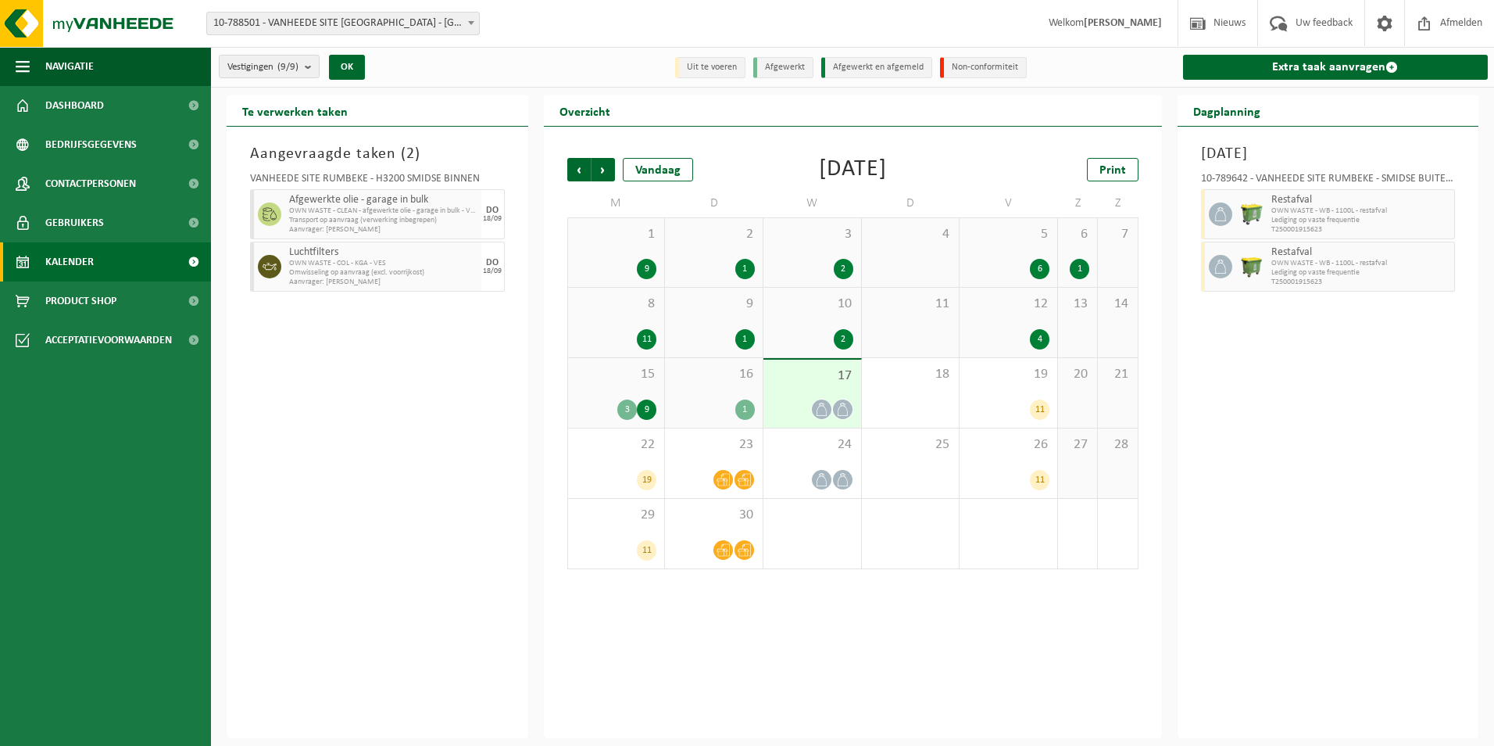
drag, startPoint x: 316, startPoint y: 194, endPoint x: 260, endPoint y: 432, distance: 244.7
click at [260, 432] on div "Aangevraagde taken ( 2 ) VANHEEDE SITE RUMBEKE - H3200 SMIDSE BINNEN Afgewerkte…" at bounding box center [378, 432] width 302 height 611
click at [796, 64] on li "Afgewerkt" at bounding box center [783, 67] width 60 height 21
click at [690, 72] on li "Uit te voeren" at bounding box center [710, 67] width 70 height 21
click at [1393, 66] on span at bounding box center [1392, 67] width 13 height 13
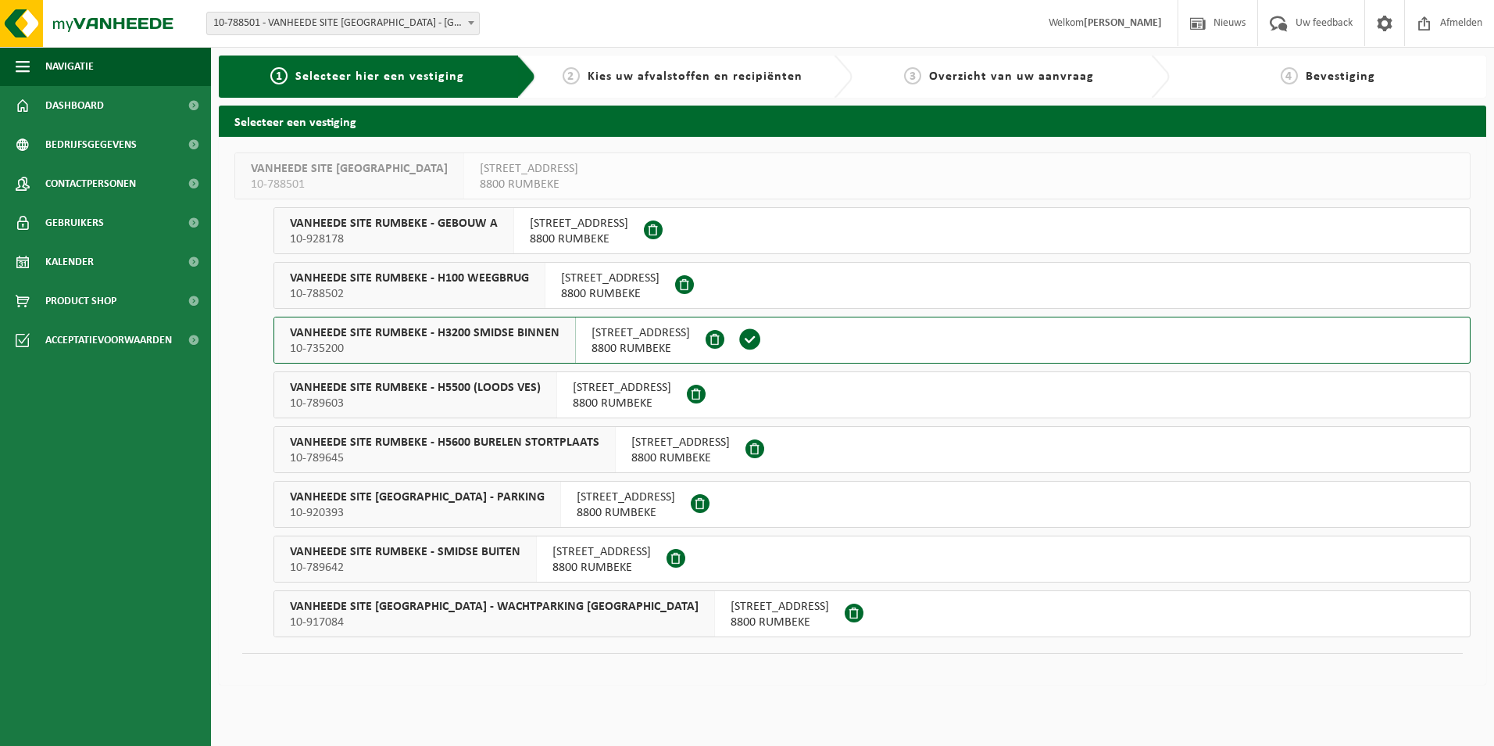
click at [452, 336] on span "VANHEEDE SITE RUMBEKE - H3200 SMIDSE BINNEN" at bounding box center [425, 333] width 270 height 16
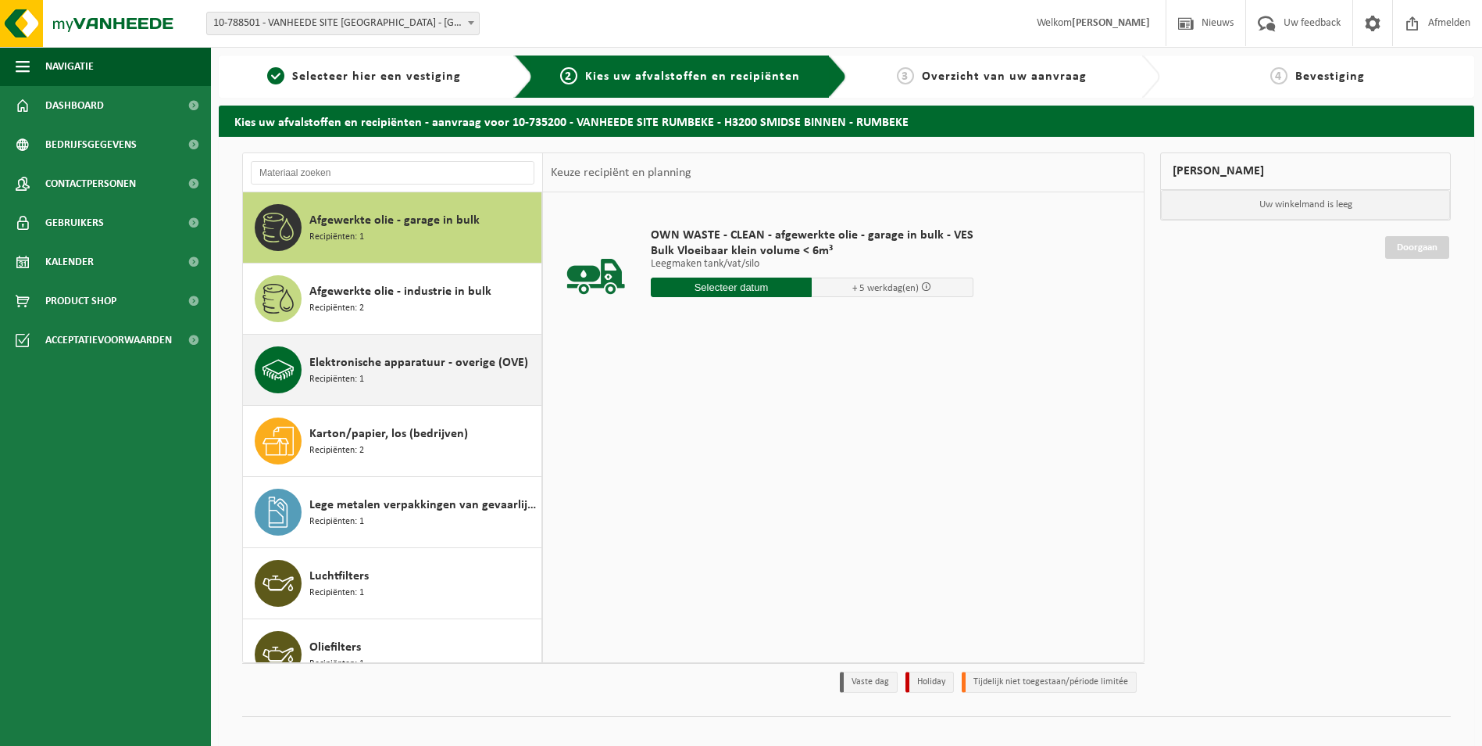
click at [463, 363] on span "Elektronische apparatuur - overige (OVE)" at bounding box center [418, 362] width 219 height 19
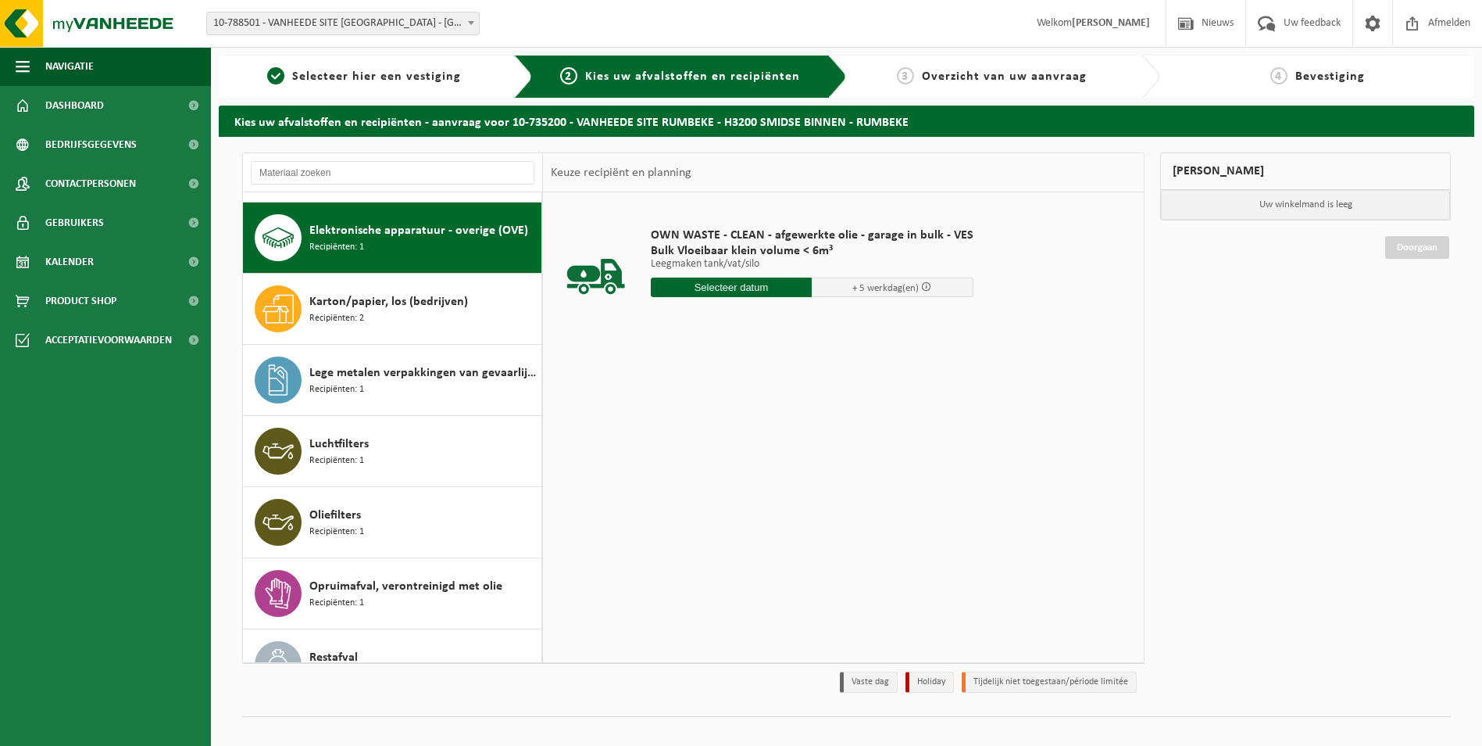
scroll to position [142, 0]
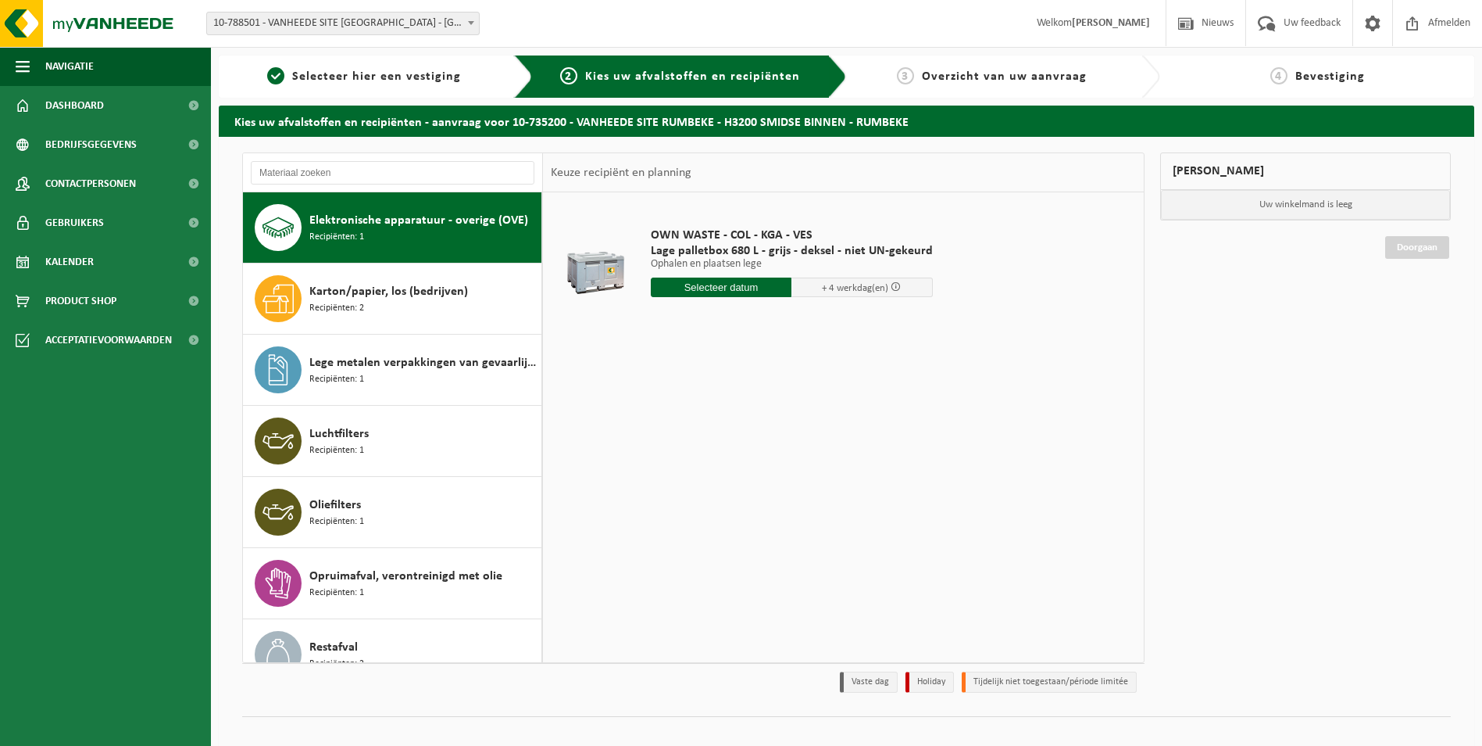
click at [732, 289] on input "text" at bounding box center [721, 287] width 141 height 20
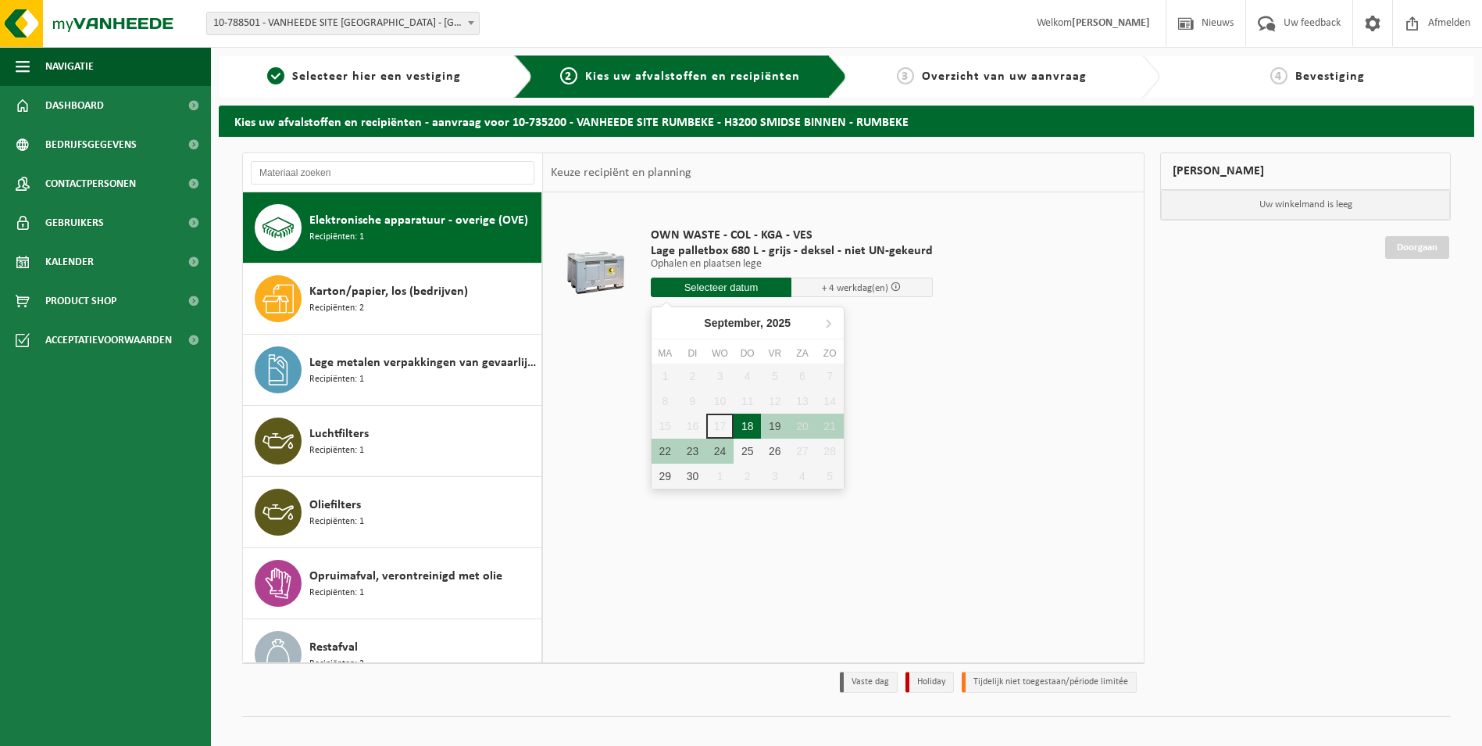
click at [750, 422] on div "18" at bounding box center [747, 425] width 27 height 25
type input "Van 2025-09-18"
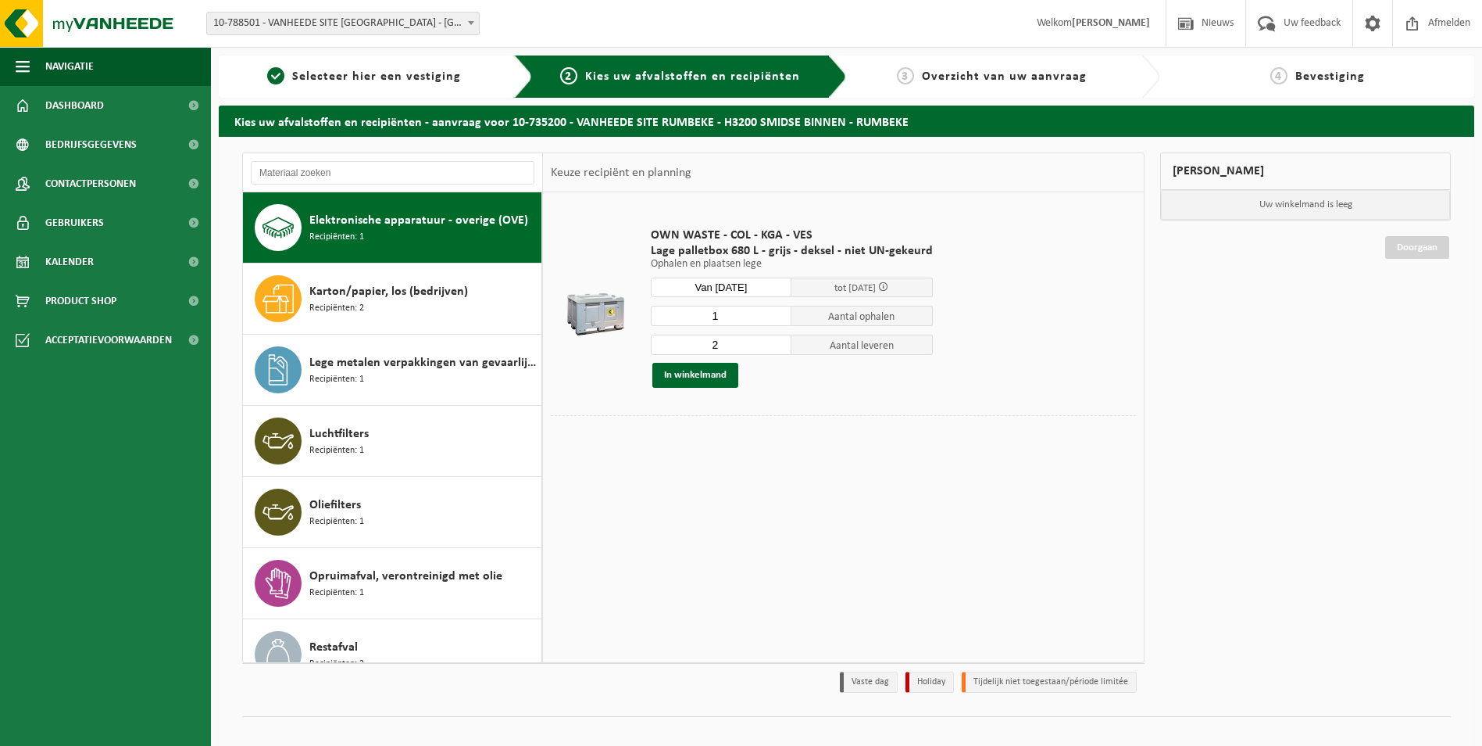
click at [779, 340] on input "2" at bounding box center [721, 344] width 141 height 20
click at [778, 345] on input "1" at bounding box center [721, 344] width 141 height 20
type input "0"
click at [778, 345] on input "0" at bounding box center [721, 344] width 141 height 20
click at [673, 374] on button "In winkelmand" at bounding box center [696, 375] width 86 height 25
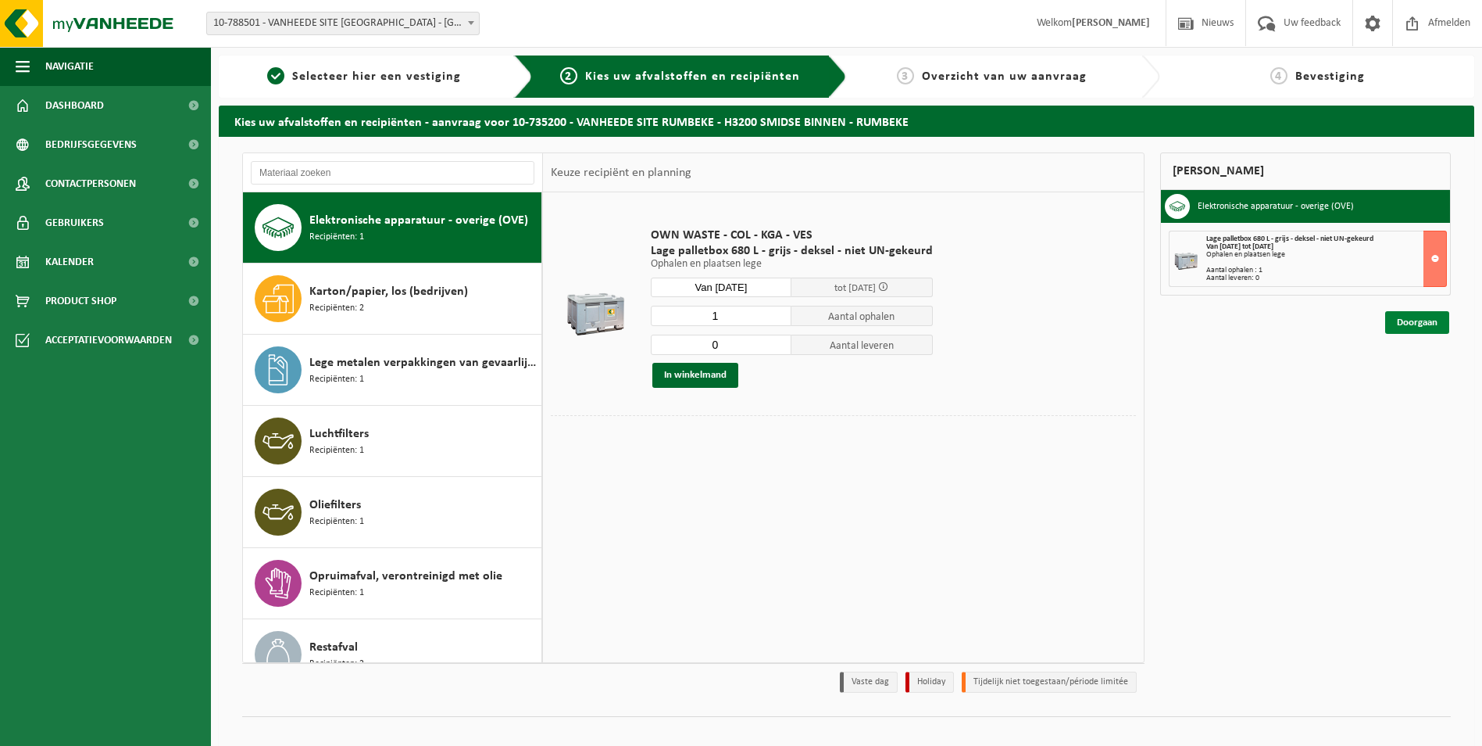
click at [1430, 324] on link "Doorgaan" at bounding box center [1418, 322] width 64 height 23
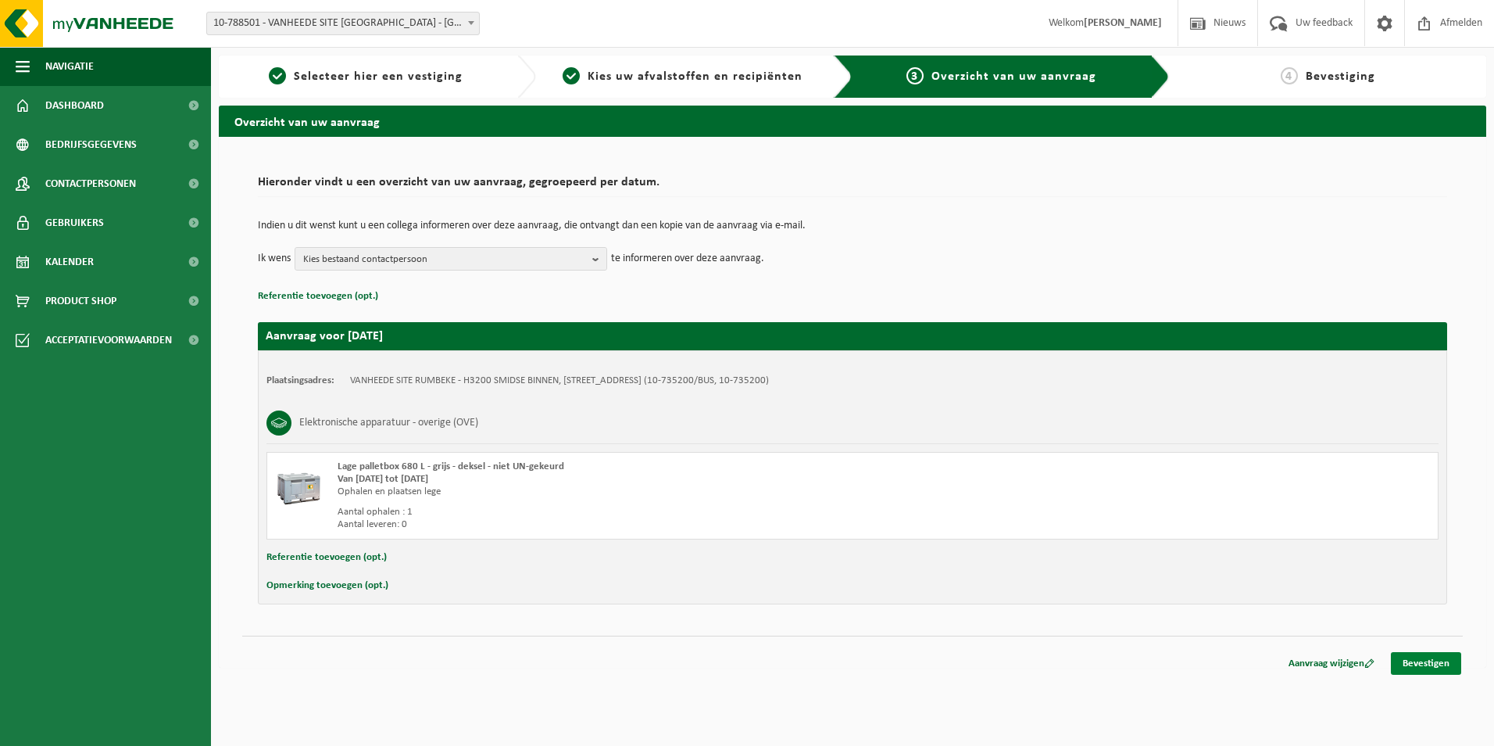
click at [1425, 655] on link "Bevestigen" at bounding box center [1426, 663] width 70 height 23
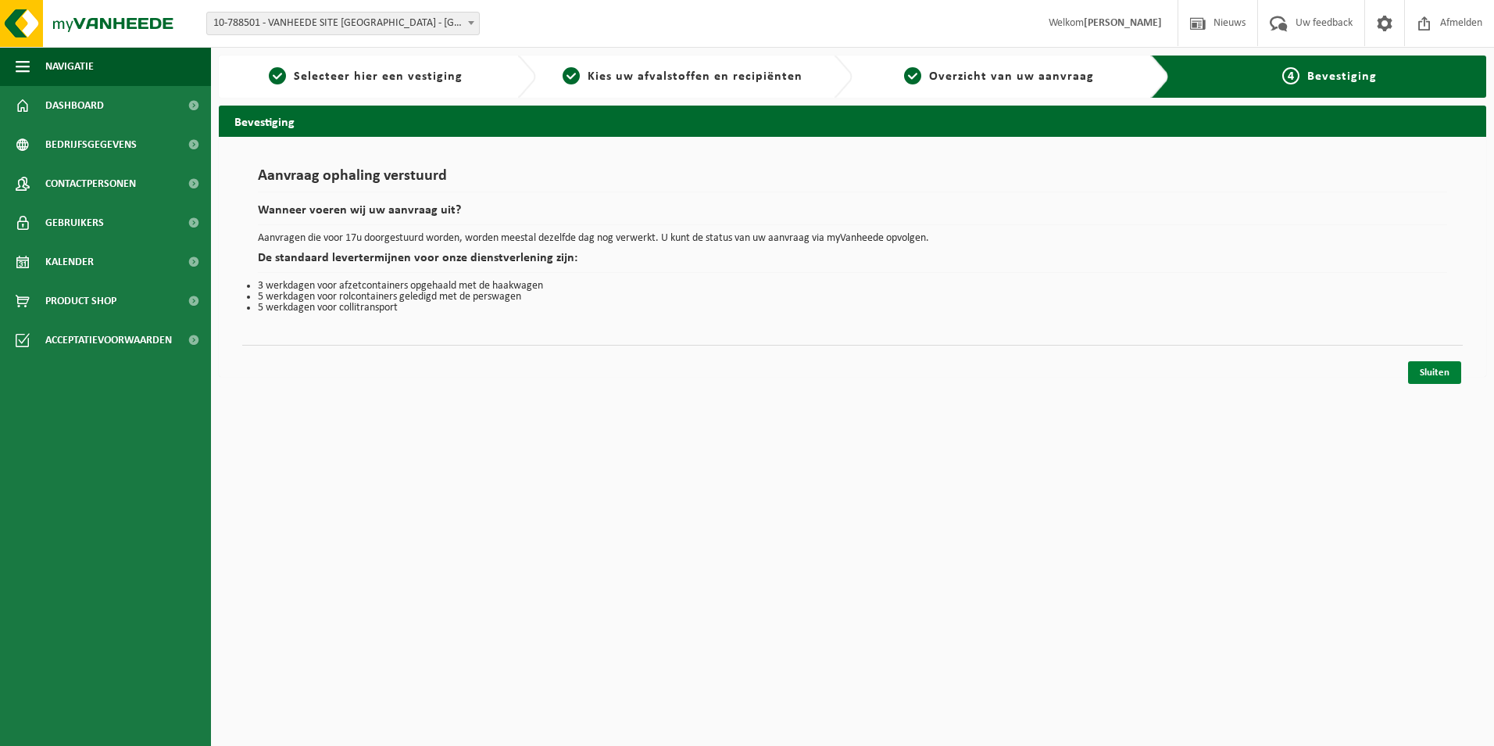
click at [1426, 370] on link "Sluiten" at bounding box center [1434, 372] width 53 height 23
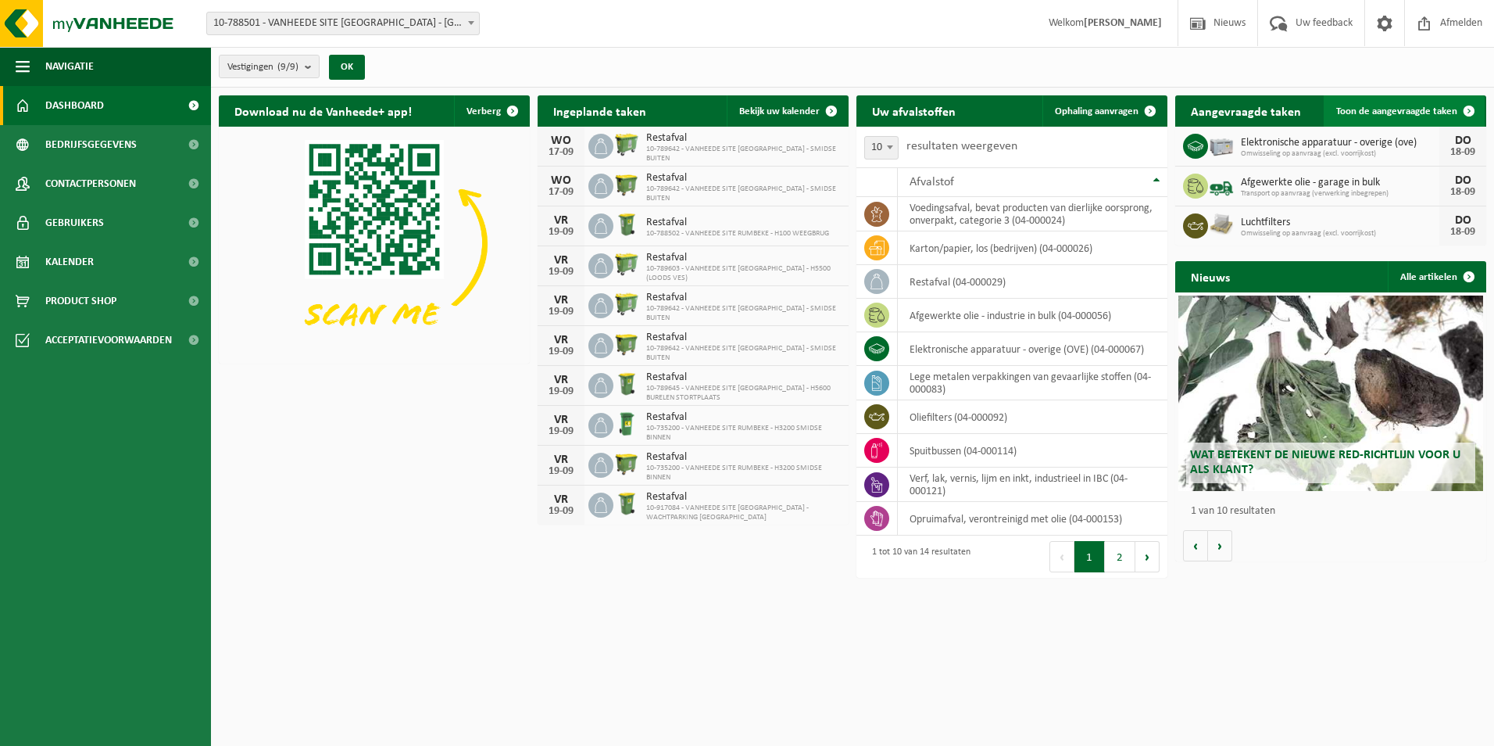
click at [1397, 109] on span "Toon de aangevraagde taken" at bounding box center [1396, 111] width 121 height 10
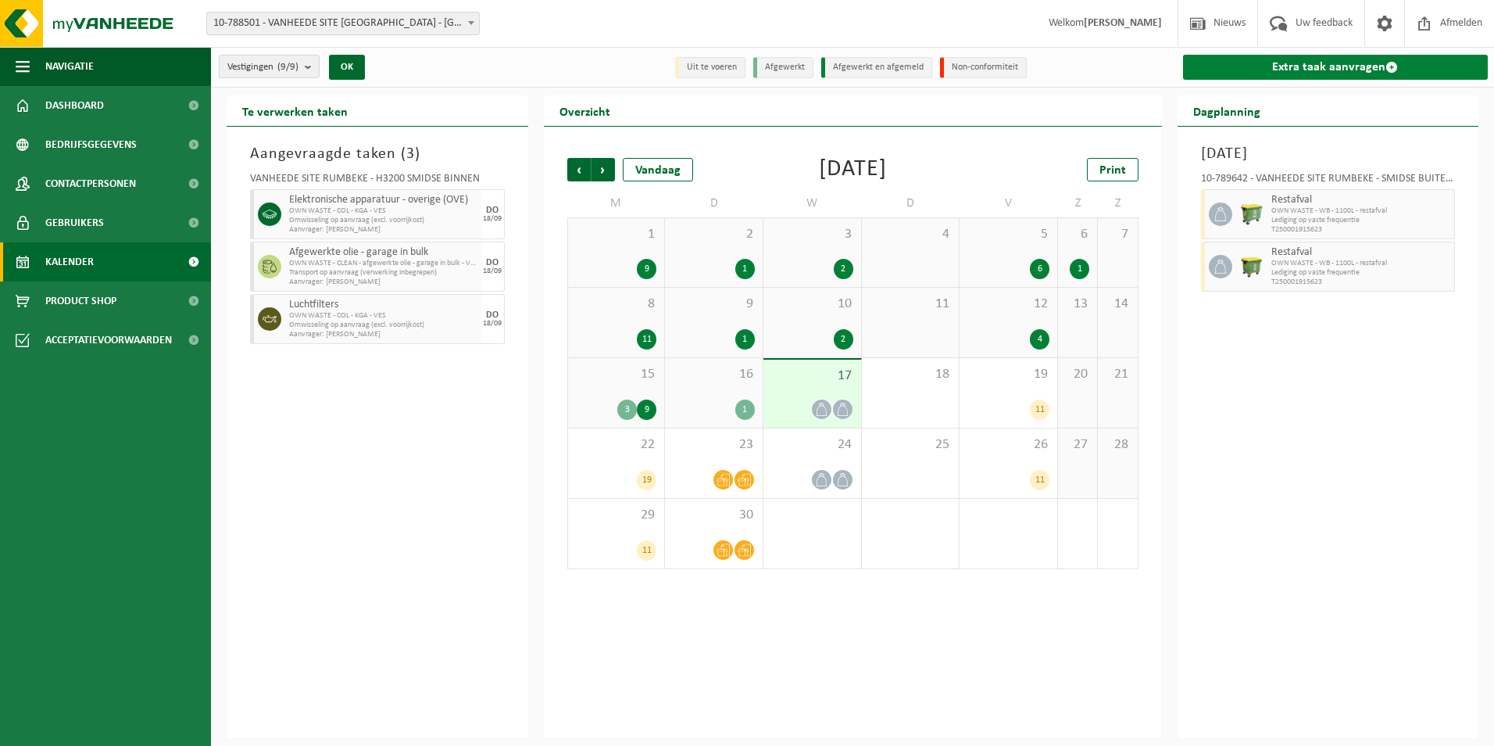
click at [1366, 63] on link "Extra taak aanvragen" at bounding box center [1336, 67] width 306 height 25
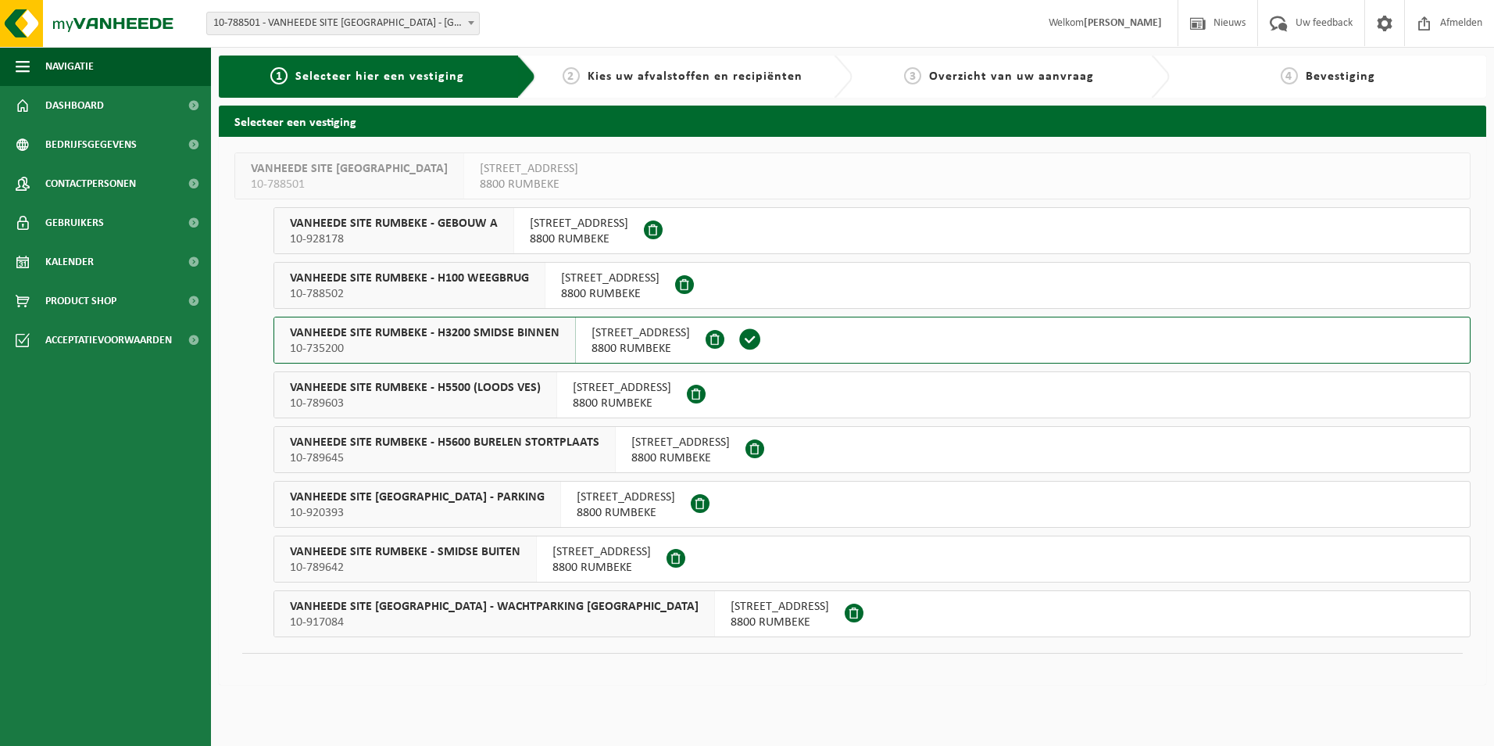
click at [629, 340] on span "[STREET_ADDRESS]" at bounding box center [641, 333] width 98 height 16
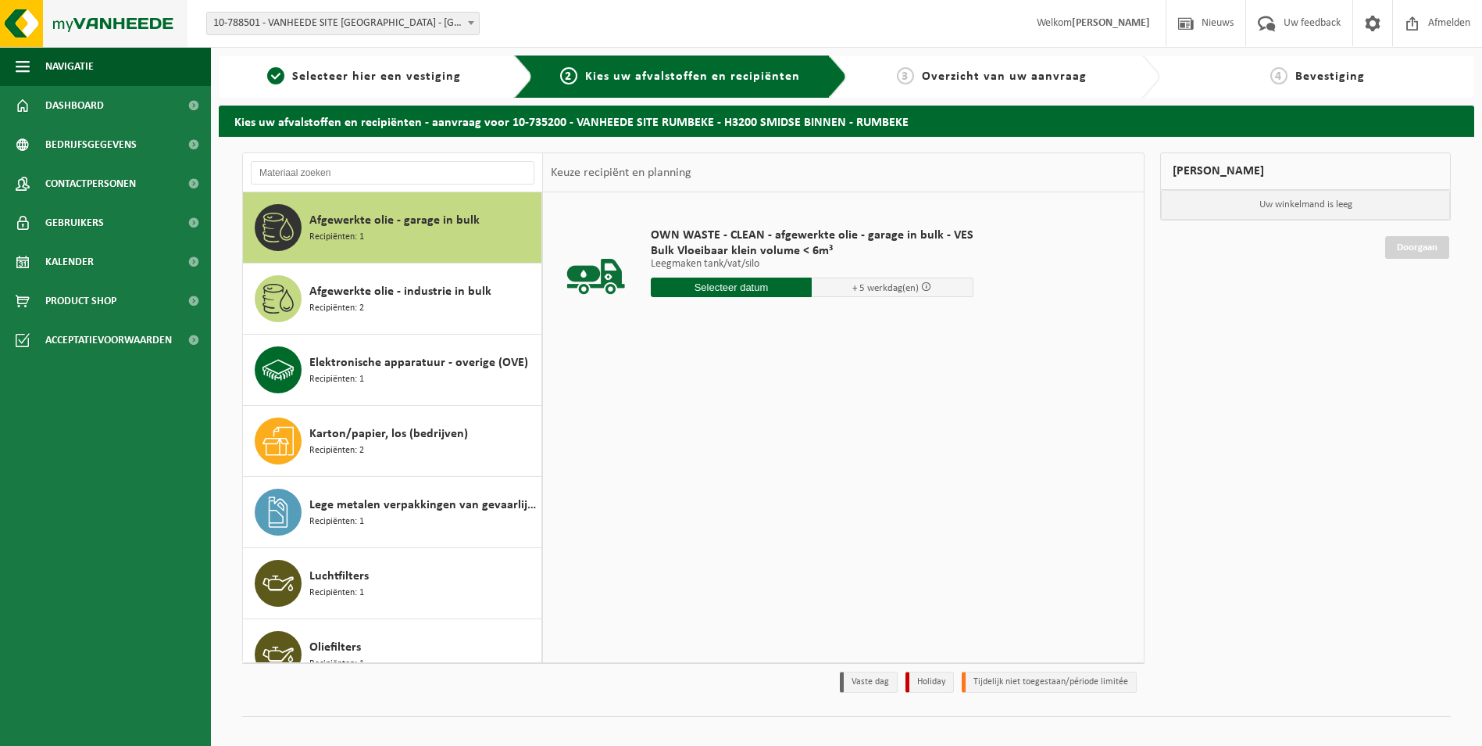
click at [30, 22] on img at bounding box center [94, 23] width 188 height 47
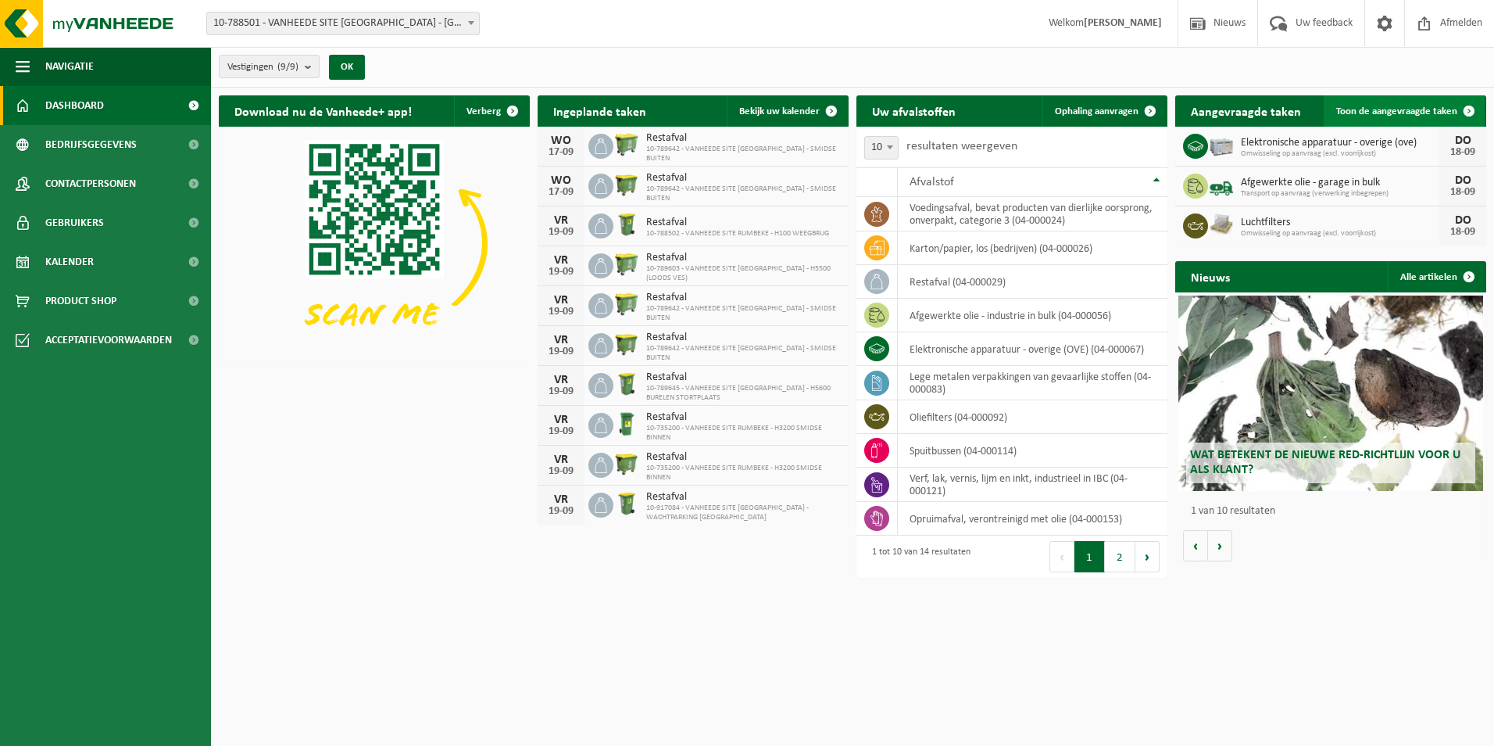
click at [1387, 113] on span "Toon de aangevraagde taken" at bounding box center [1396, 111] width 121 height 10
